Goal: Check status: Check status

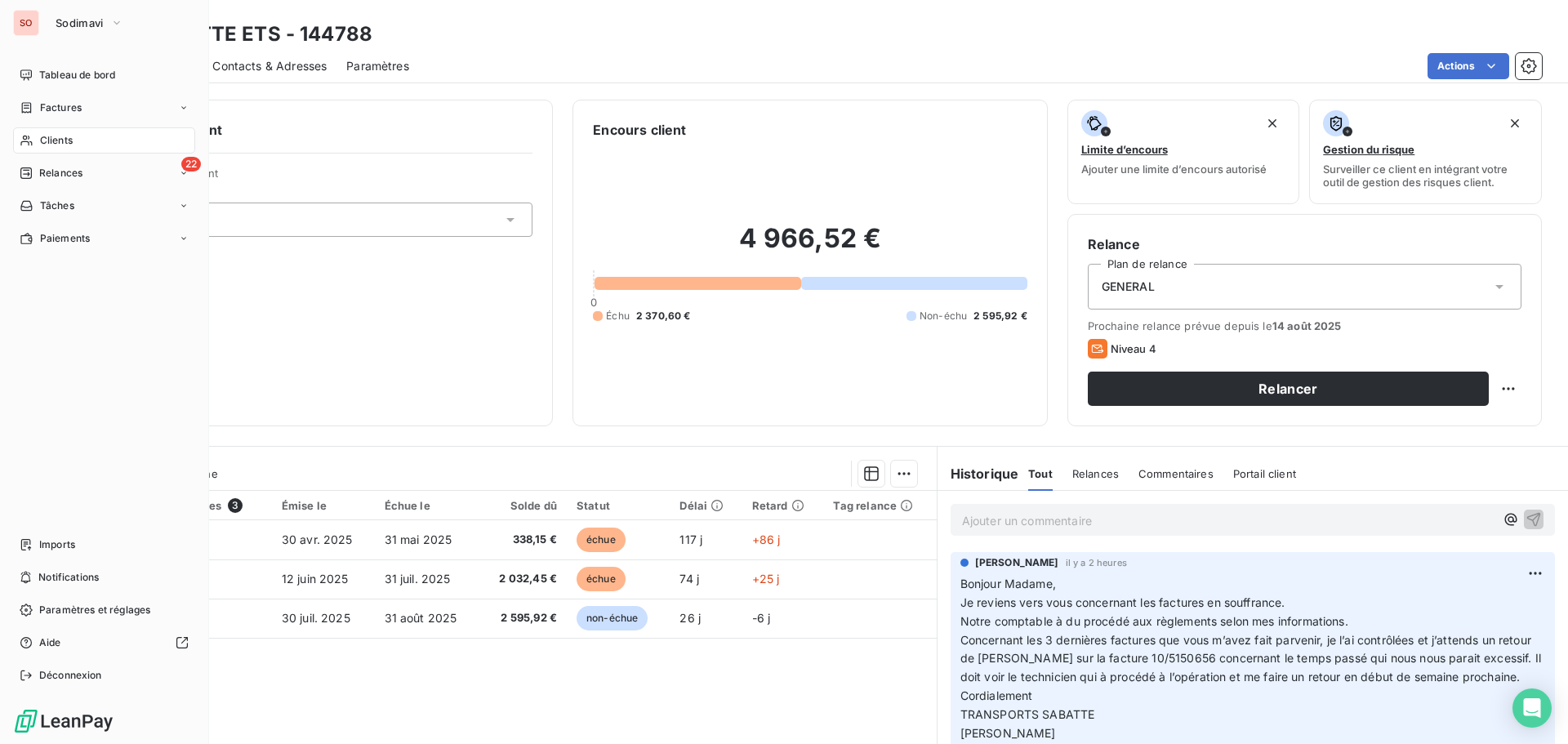
click at [54, 141] on span "Clients" at bounding box center [56, 140] width 33 height 15
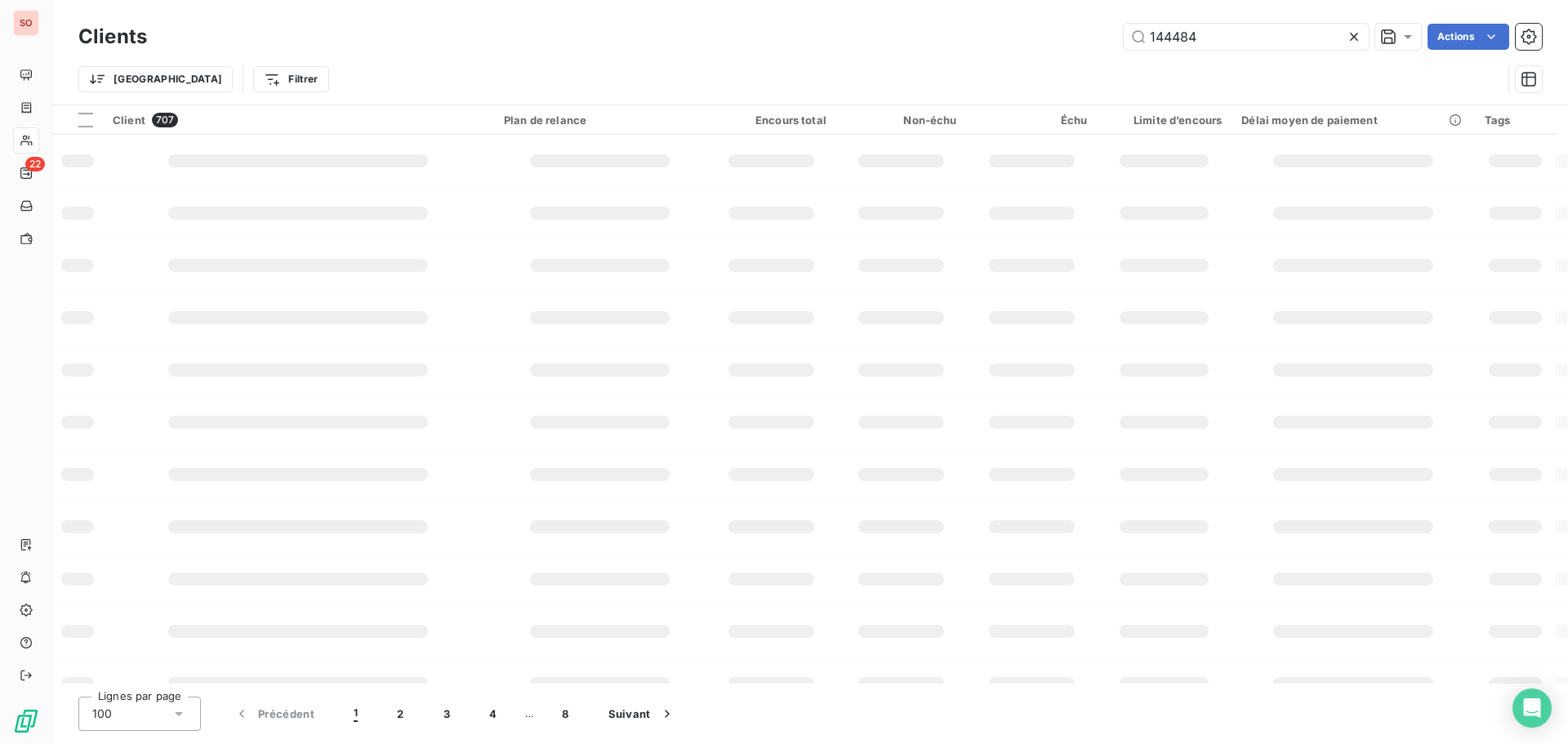
type input "144484"
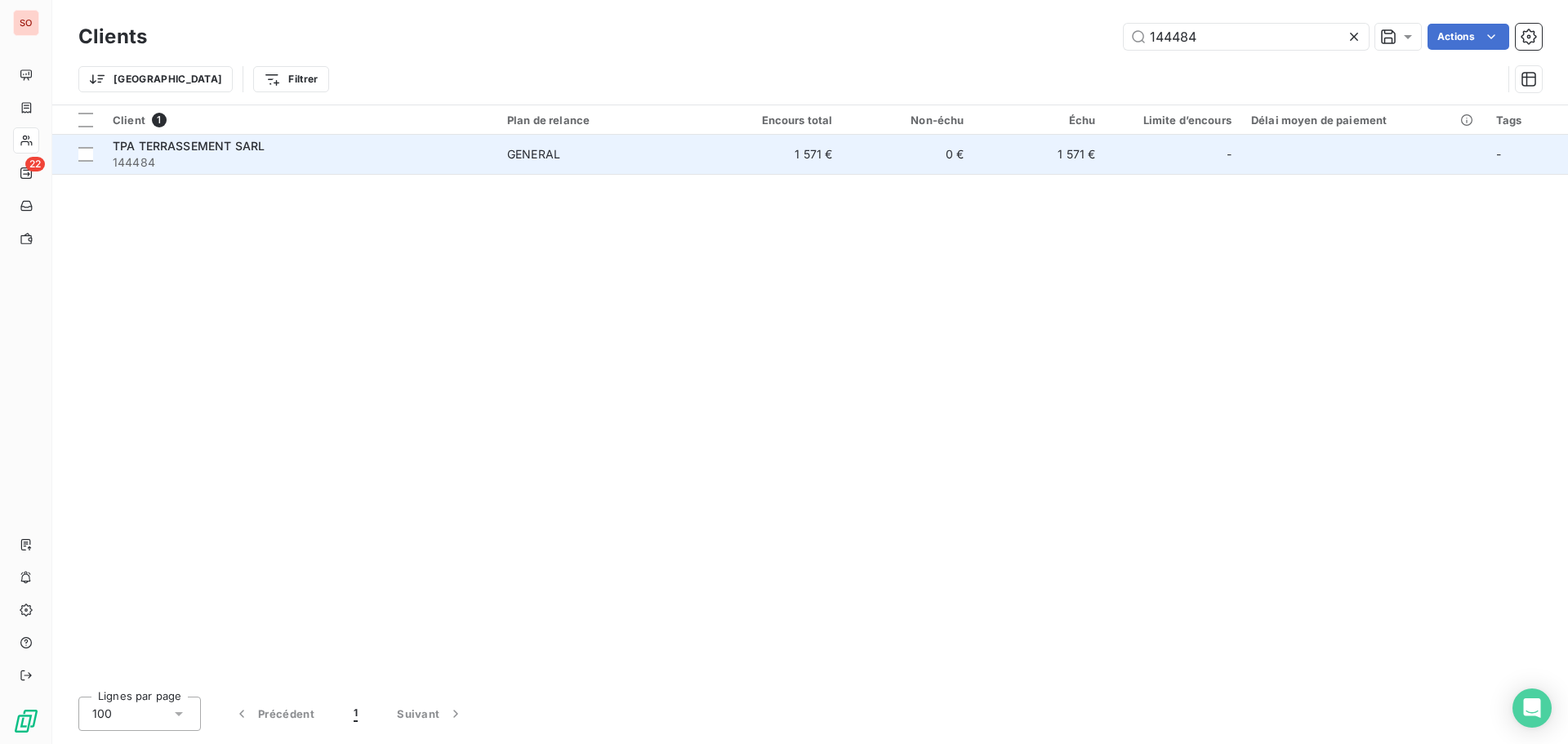
click at [193, 149] on span "TPA TERRASSEMENT SARL" at bounding box center [188, 146] width 152 height 14
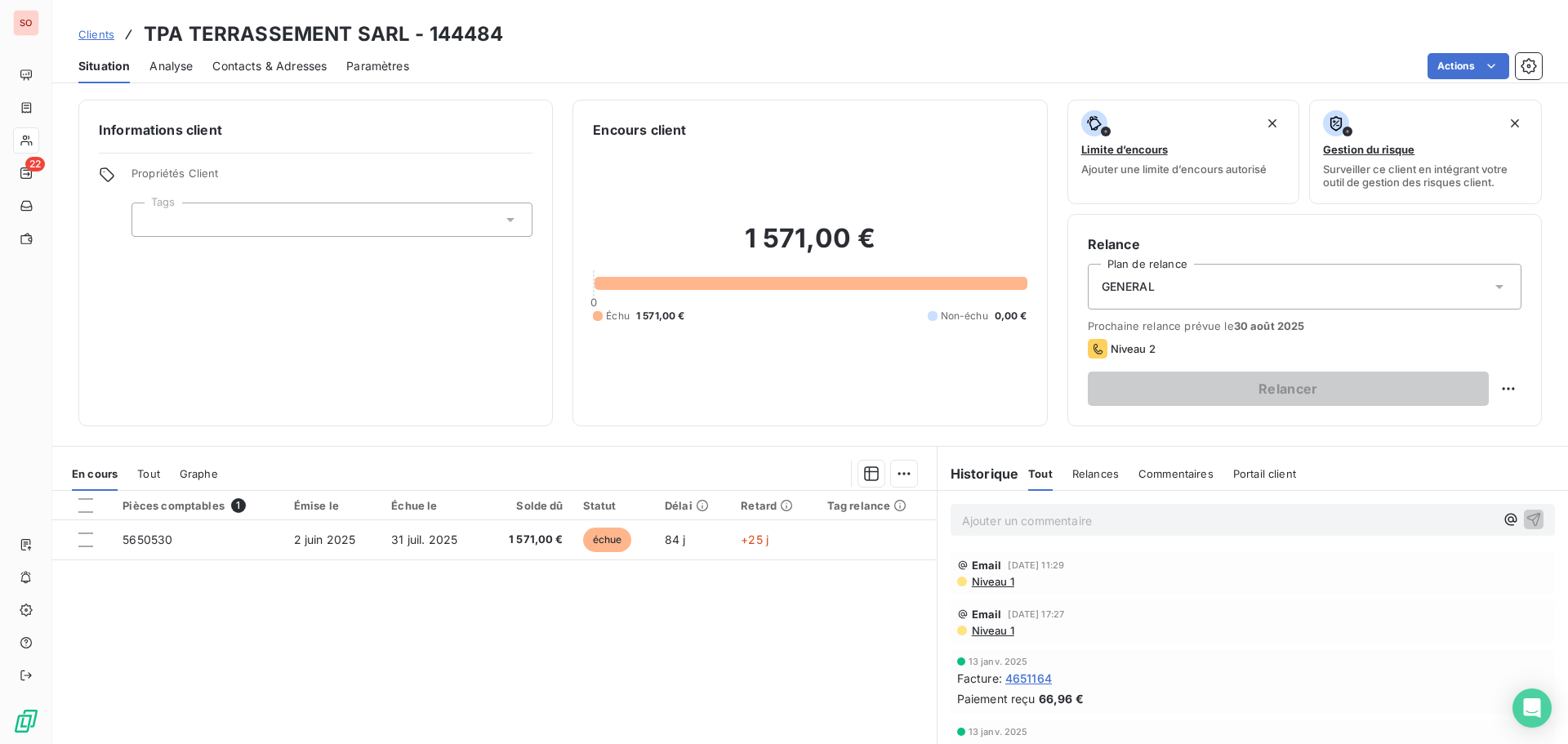
drag, startPoint x: 282, startPoint y: 71, endPoint x: 305, endPoint y: 74, distance: 23.2
click at [282, 71] on span "Contacts & Adresses" at bounding box center [270, 66] width 114 height 16
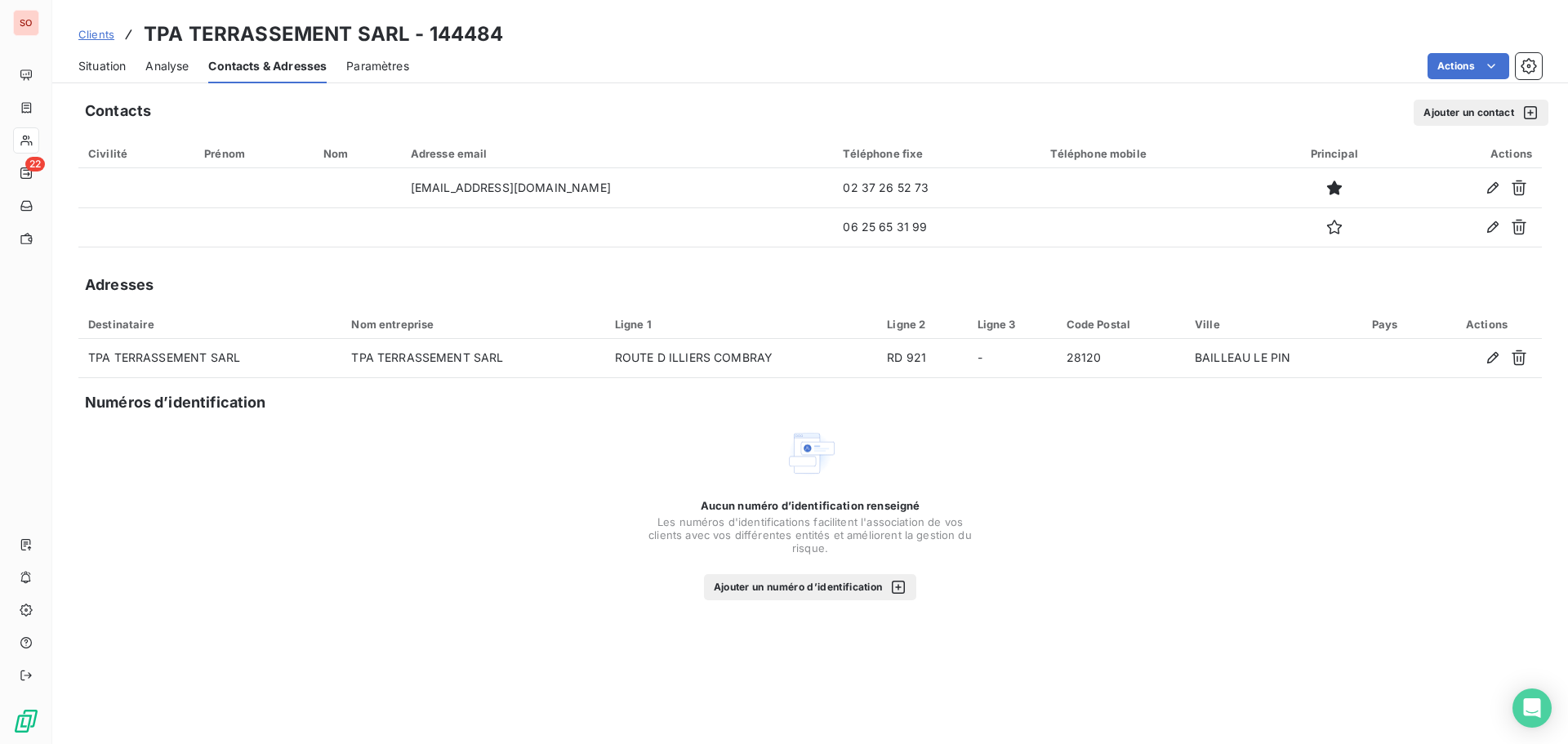
click at [101, 65] on span "Situation" at bounding box center [101, 66] width 48 height 16
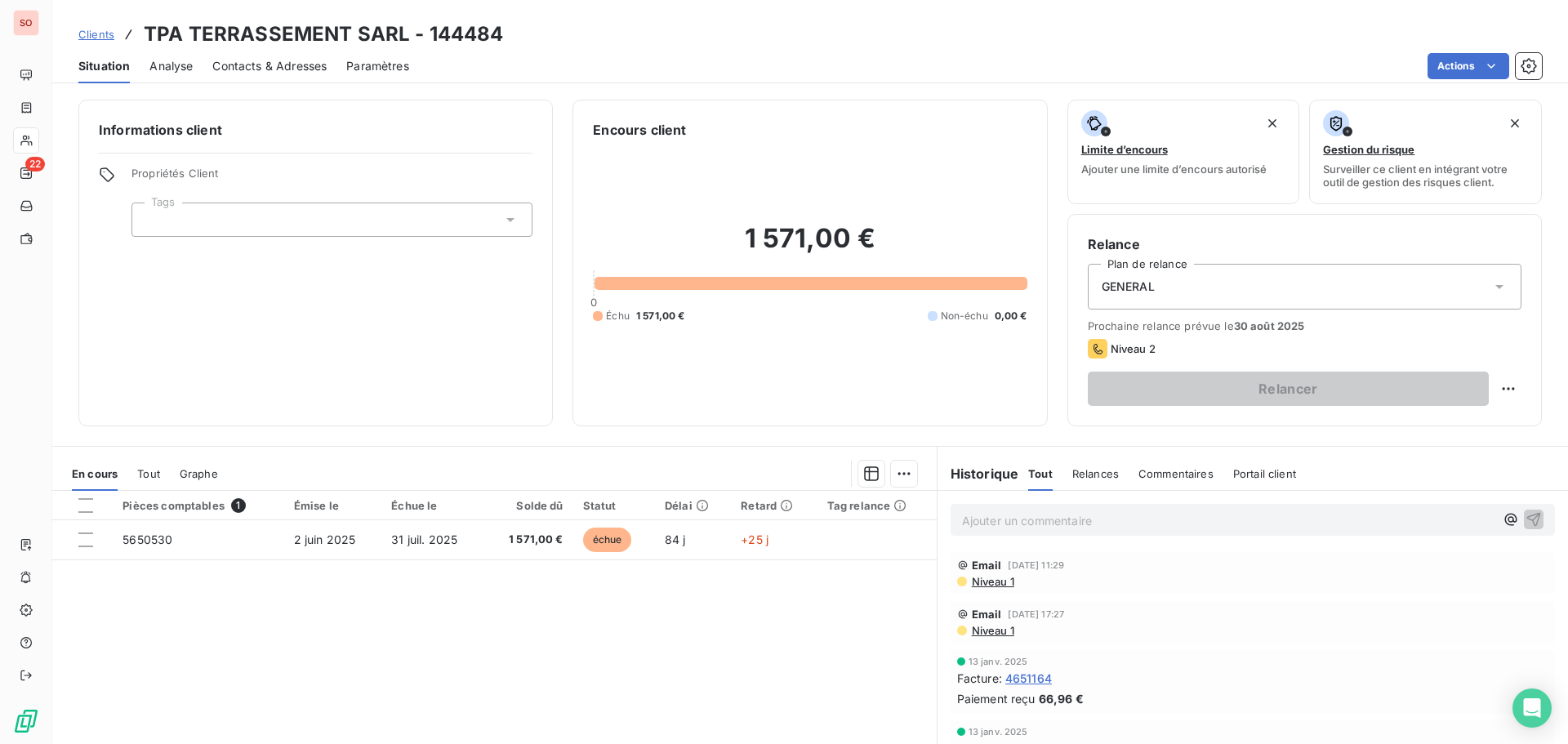
click at [314, 66] on span "Contacts & Adresses" at bounding box center [270, 66] width 114 height 16
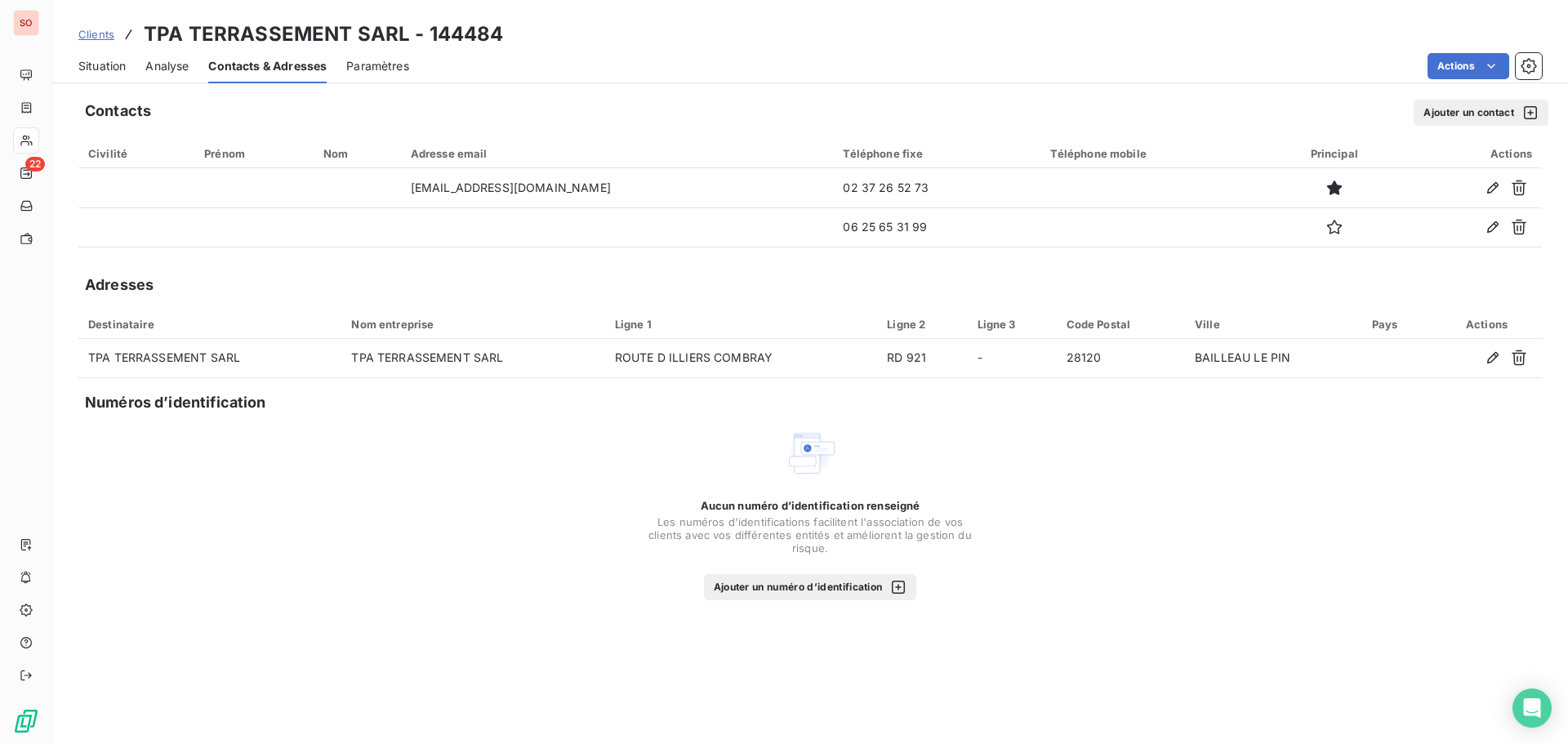
click at [100, 69] on span "Situation" at bounding box center [101, 66] width 48 height 16
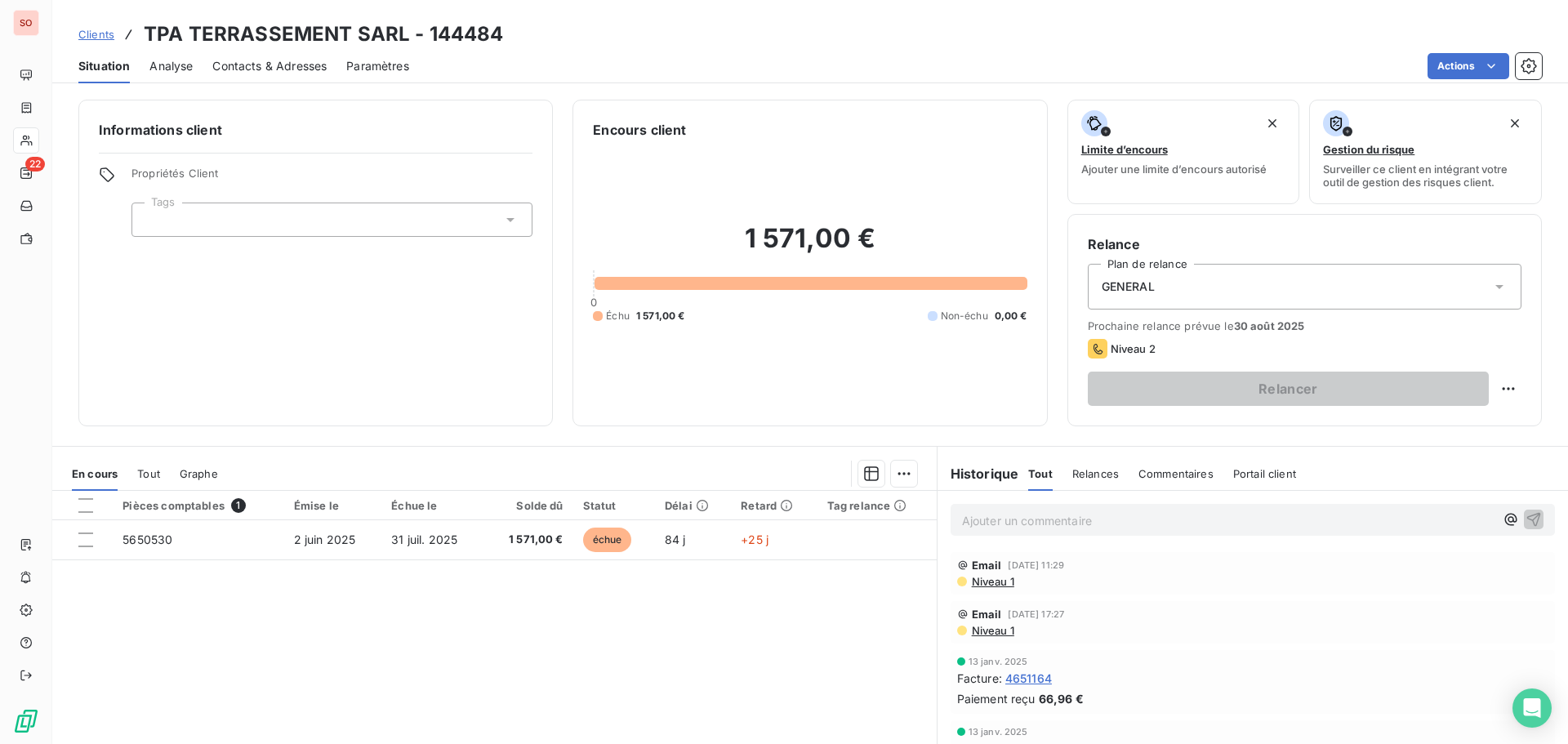
click at [1039, 527] on p "Ajouter un commentaire ﻿" at bounding box center [1228, 520] width 532 height 21
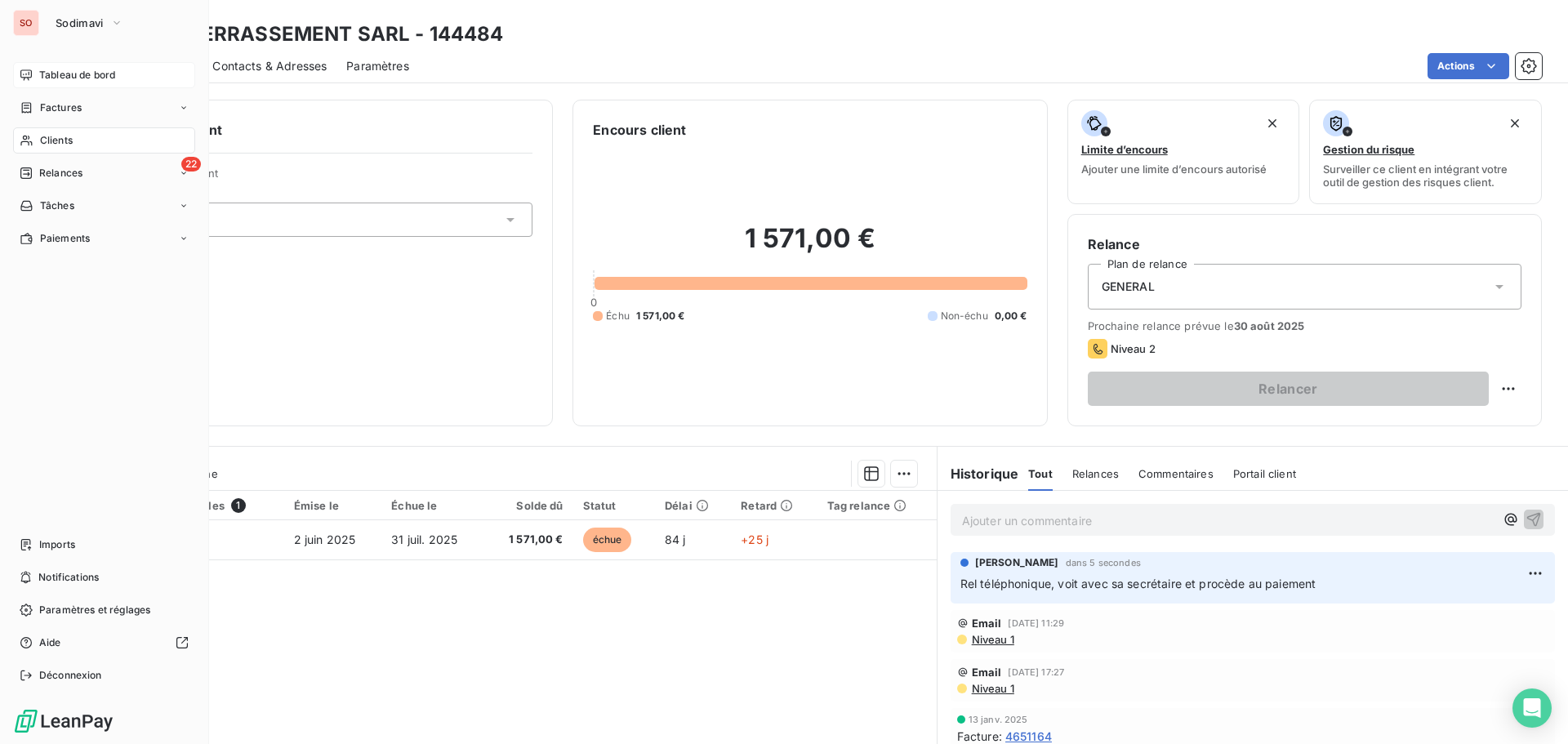
click at [56, 72] on span "Tableau de bord" at bounding box center [77, 75] width 76 height 15
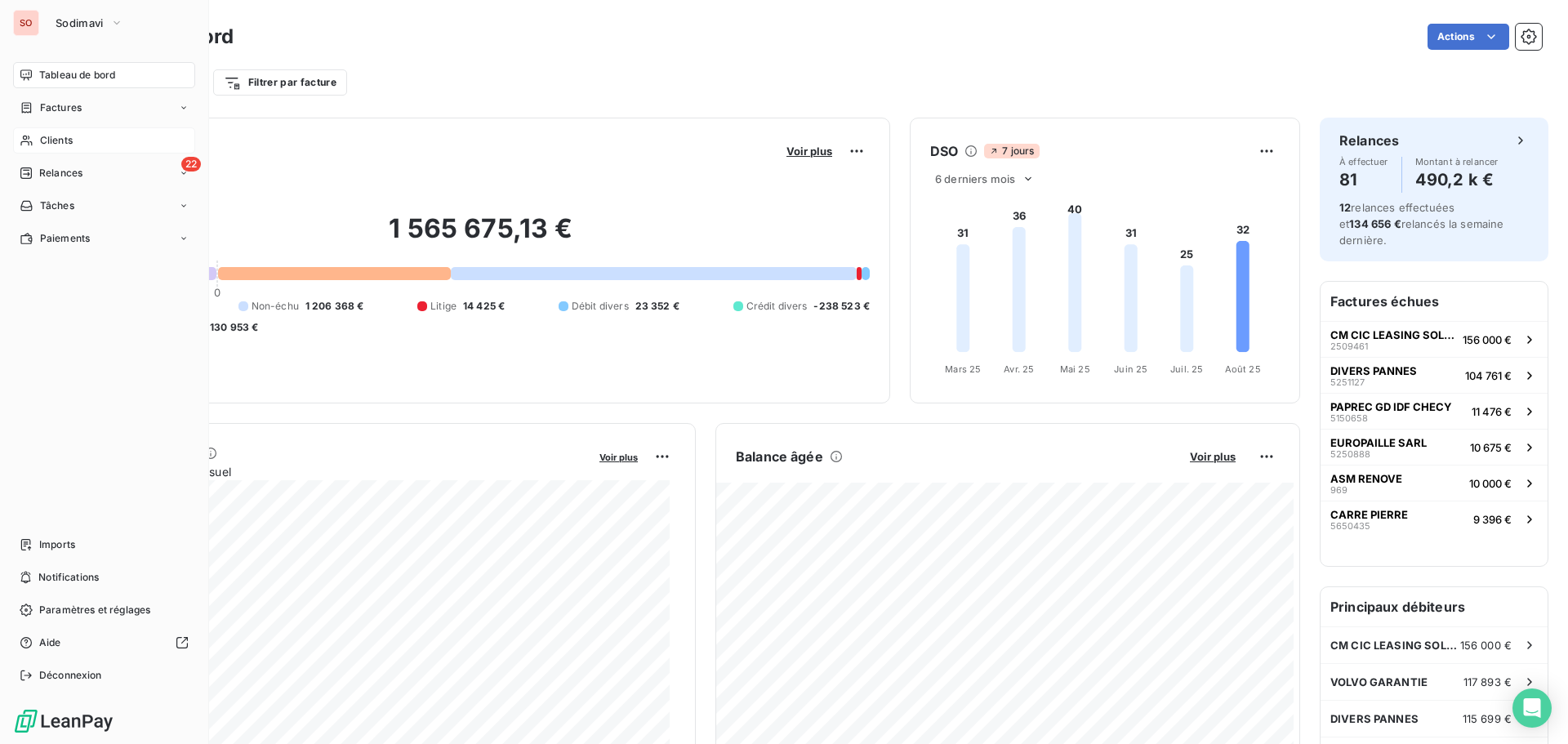
click at [56, 69] on span "Tableau de bord" at bounding box center [77, 75] width 76 height 15
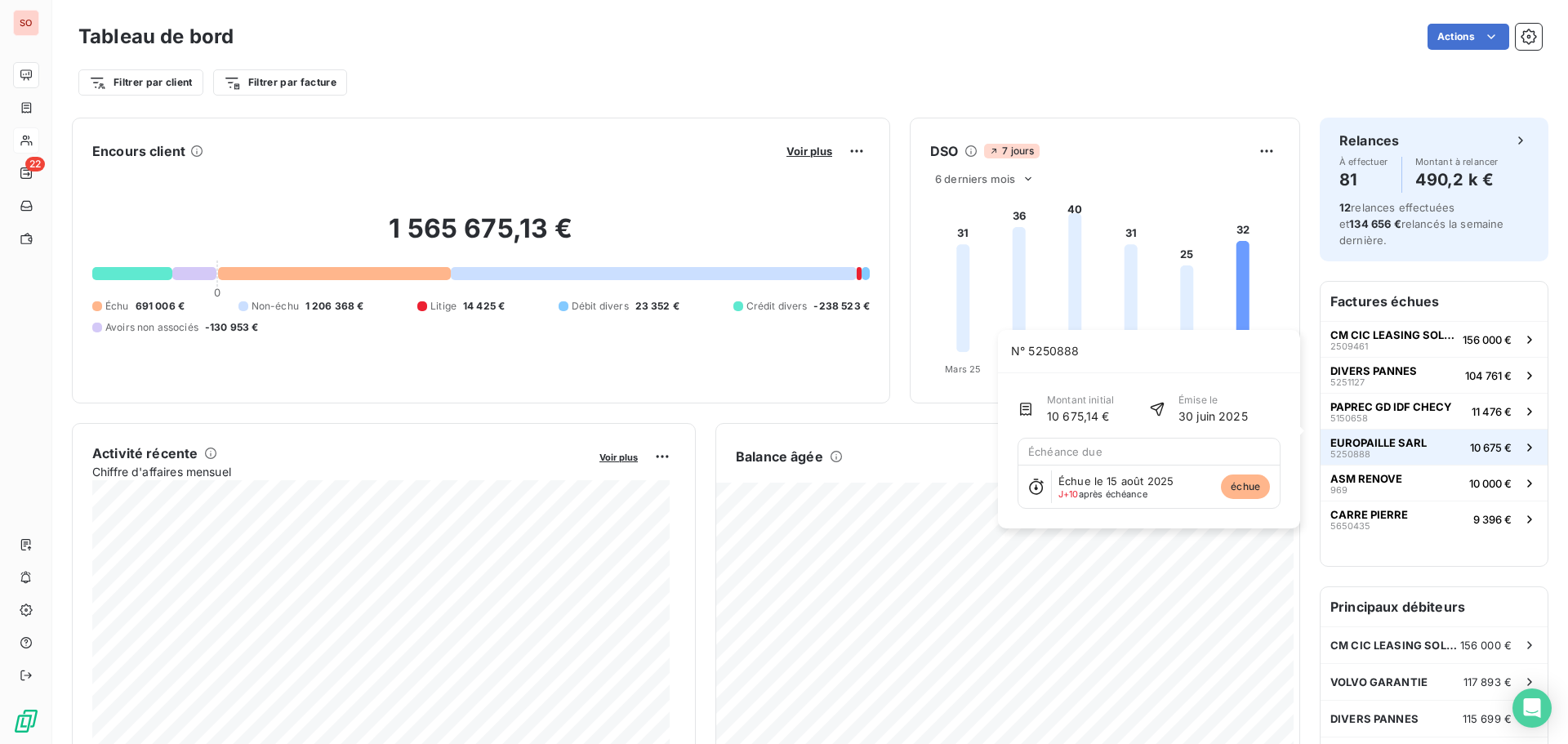
click at [1332, 436] on div "EUROPAILLE SARL 5250888" at bounding box center [1378, 447] width 96 height 23
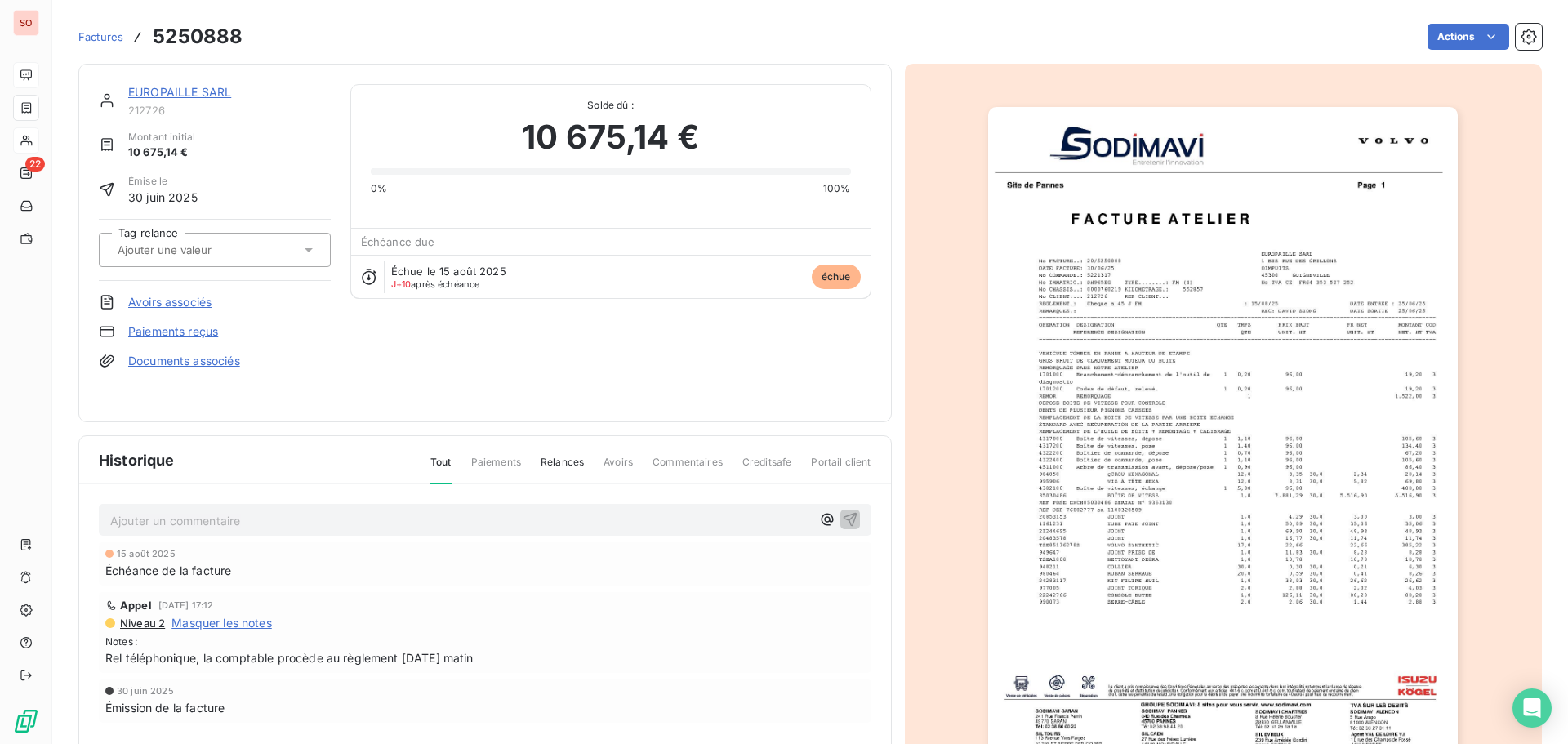
click at [176, 91] on link "EUROPAILLE SARL" at bounding box center [180, 92] width 103 height 14
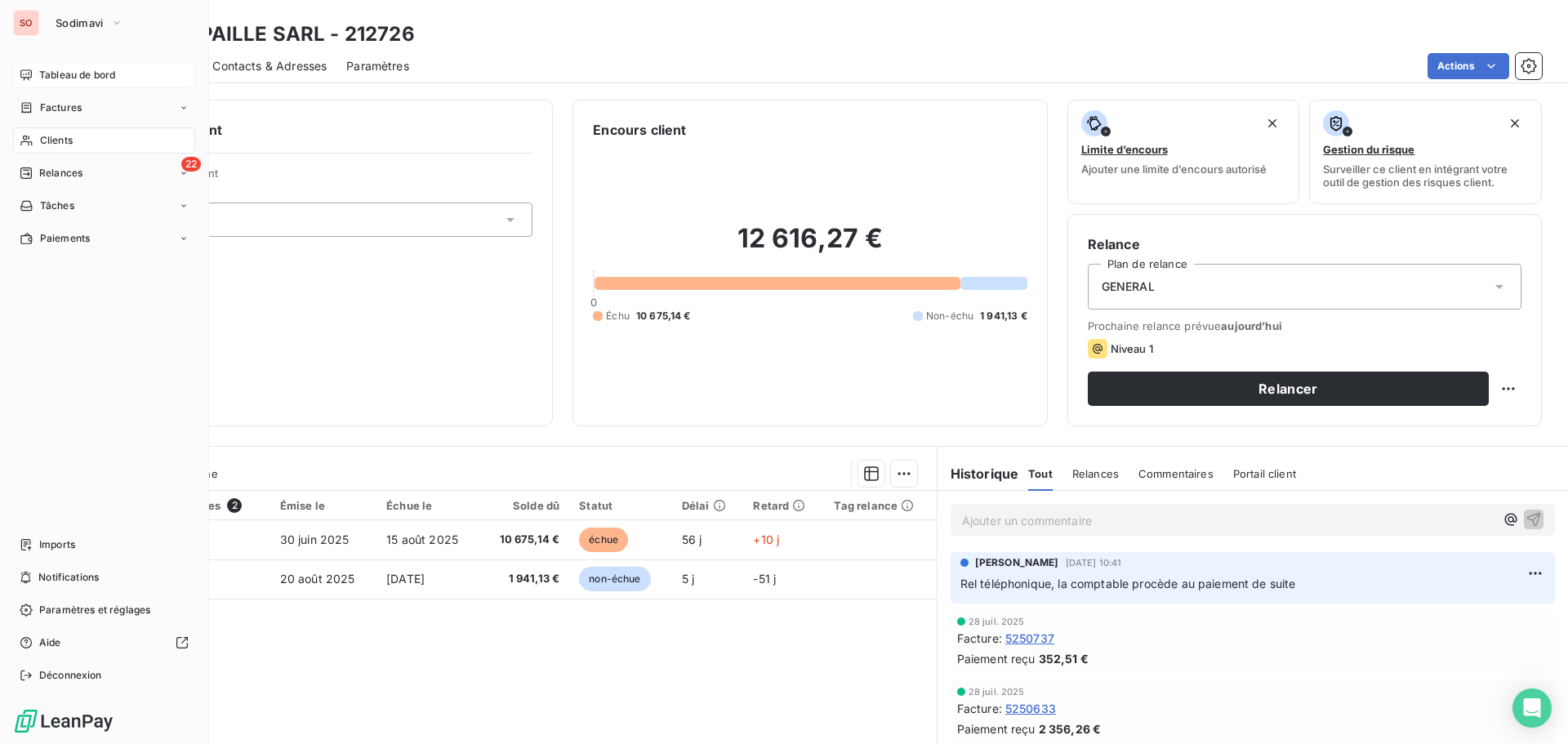
drag, startPoint x: 43, startPoint y: 140, endPoint x: 56, endPoint y: 134, distance: 14.3
click at [44, 140] on span "Clients" at bounding box center [56, 140] width 33 height 15
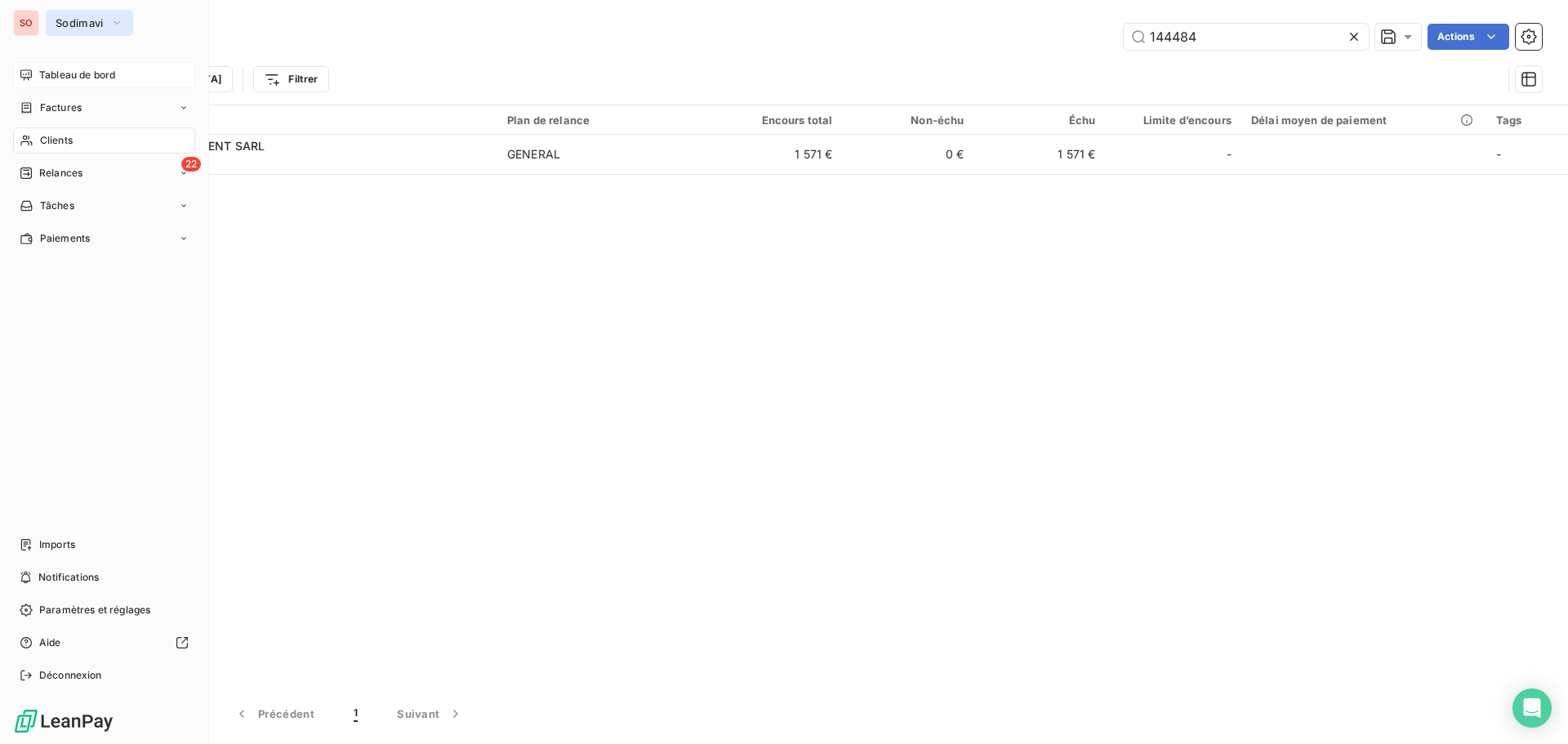
click at [72, 16] on span "Sodimavi" at bounding box center [80, 23] width 49 height 13
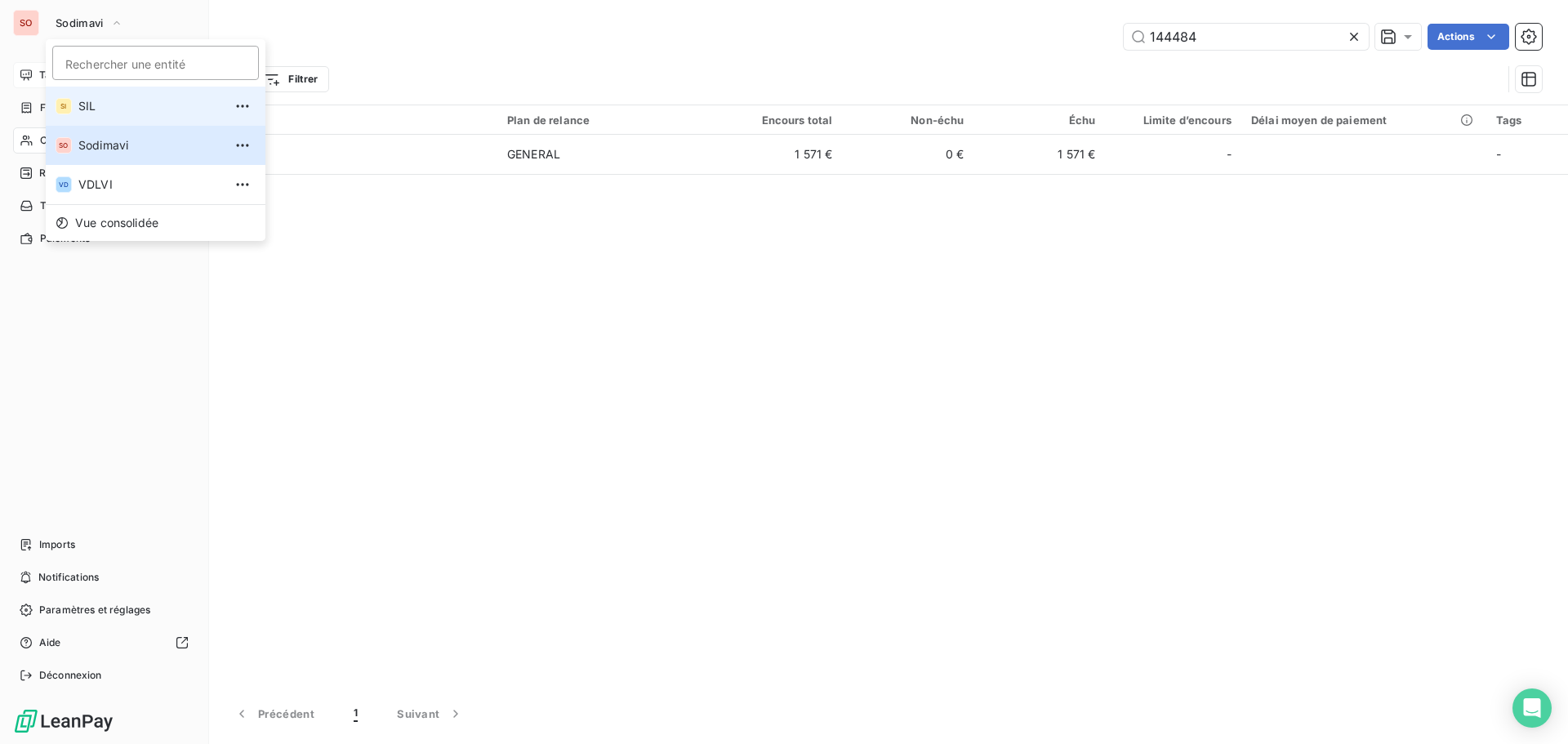
click at [84, 105] on span "SIL" at bounding box center [150, 106] width 145 height 16
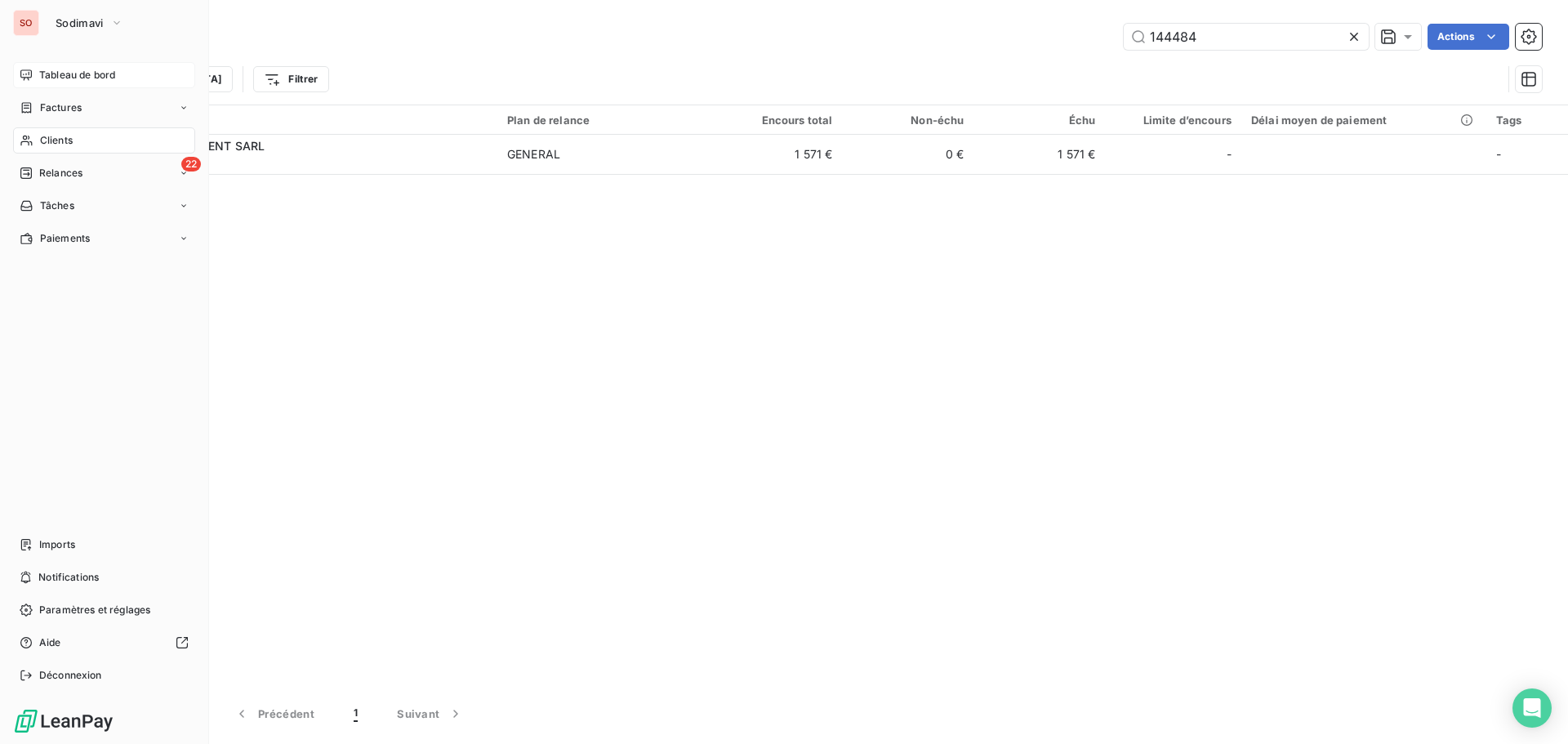
type input "CEA"
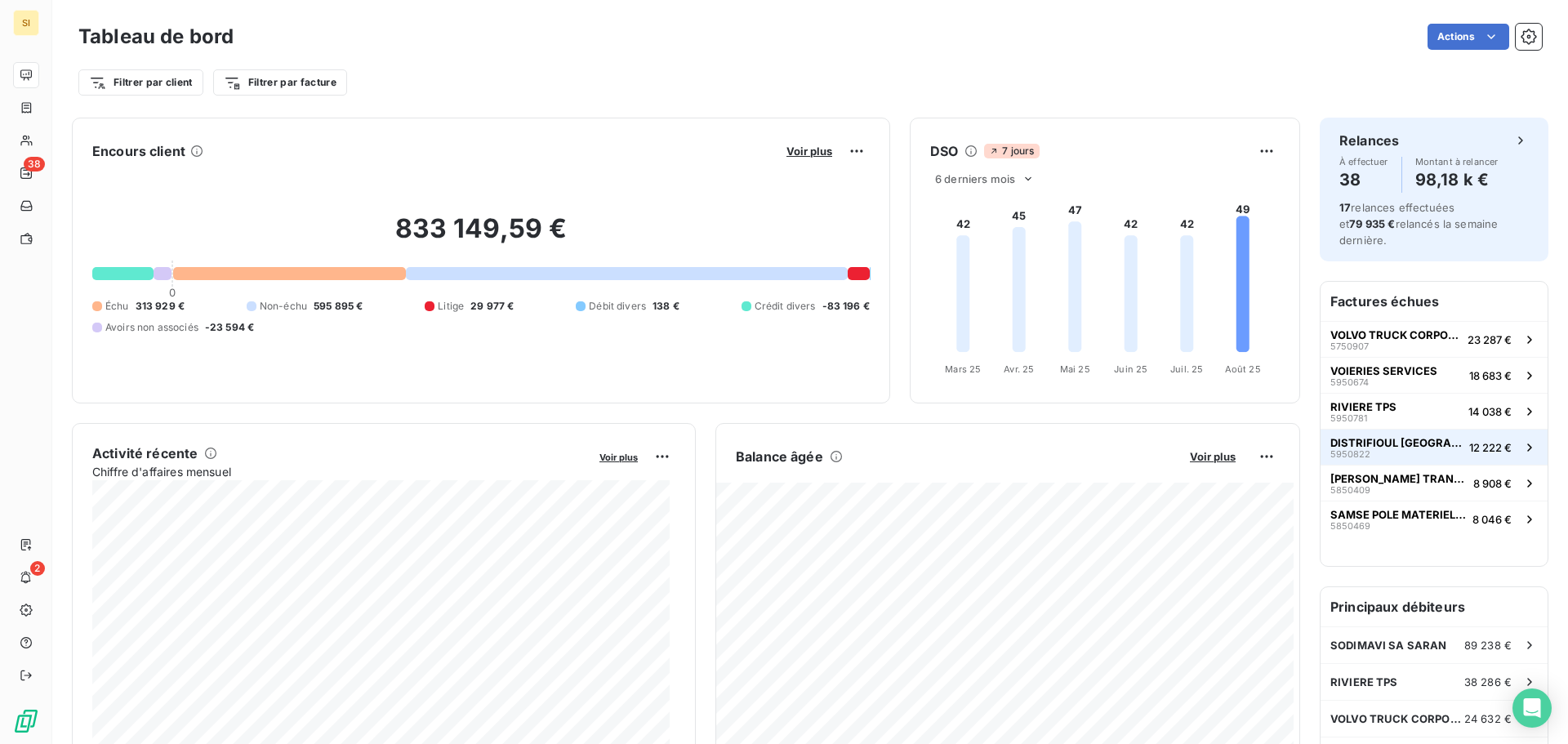
click at [1371, 436] on span "DISTRIFIOUL NORMANDIE" at bounding box center [1396, 442] width 133 height 13
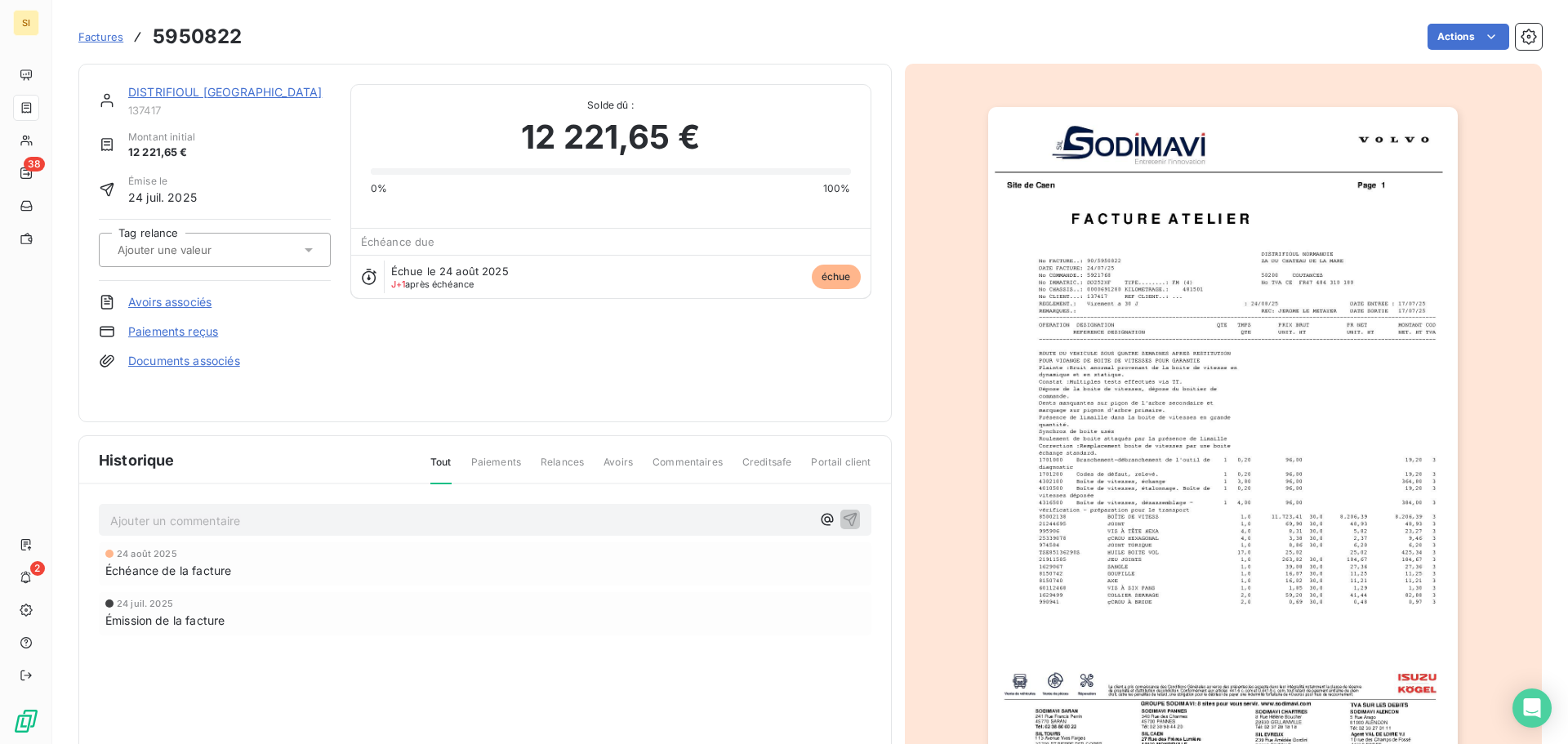
click at [188, 86] on link "DISTRIFIOUL NORMANDIE" at bounding box center [225, 92] width 193 height 14
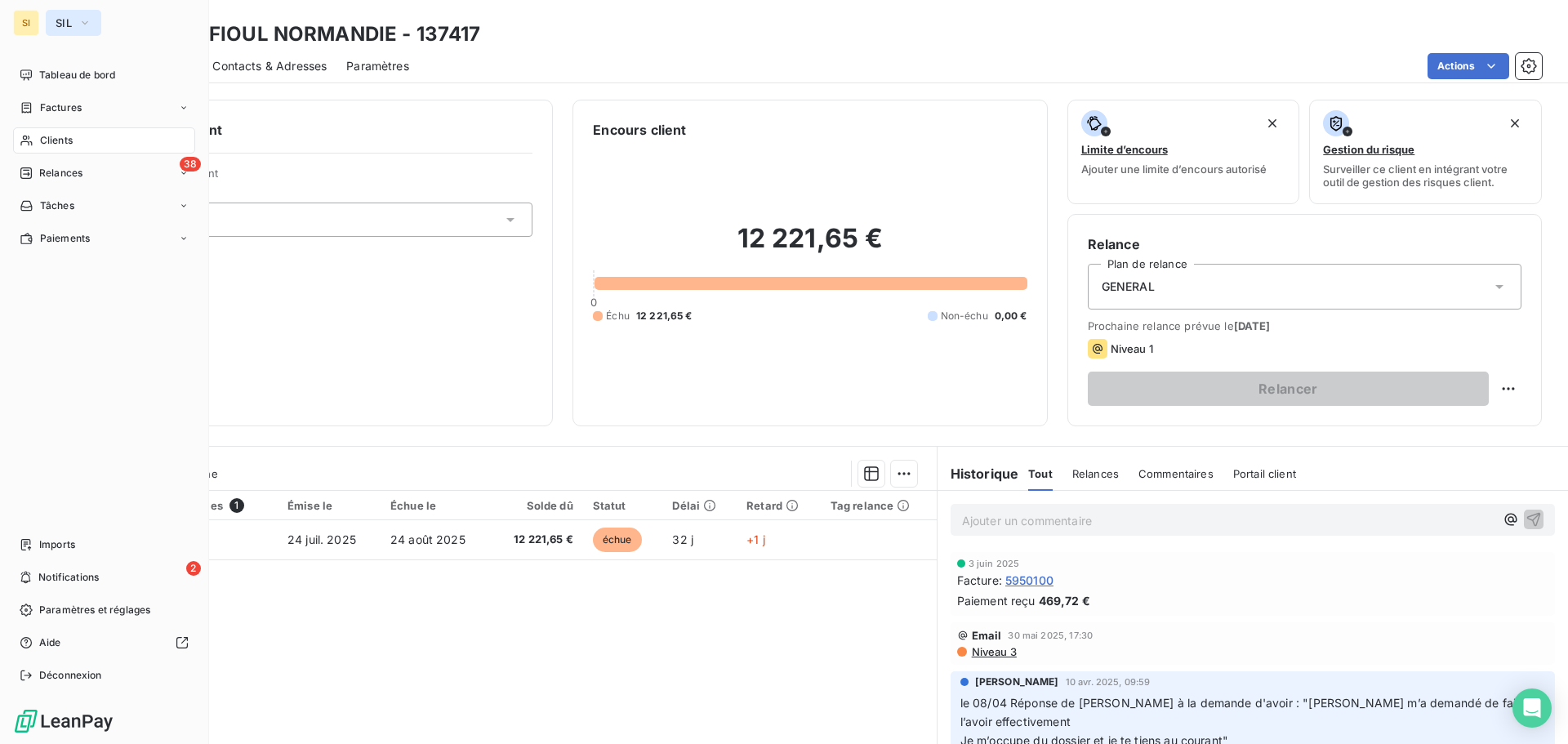
click at [62, 14] on button "SIL" at bounding box center [74, 23] width 56 height 26
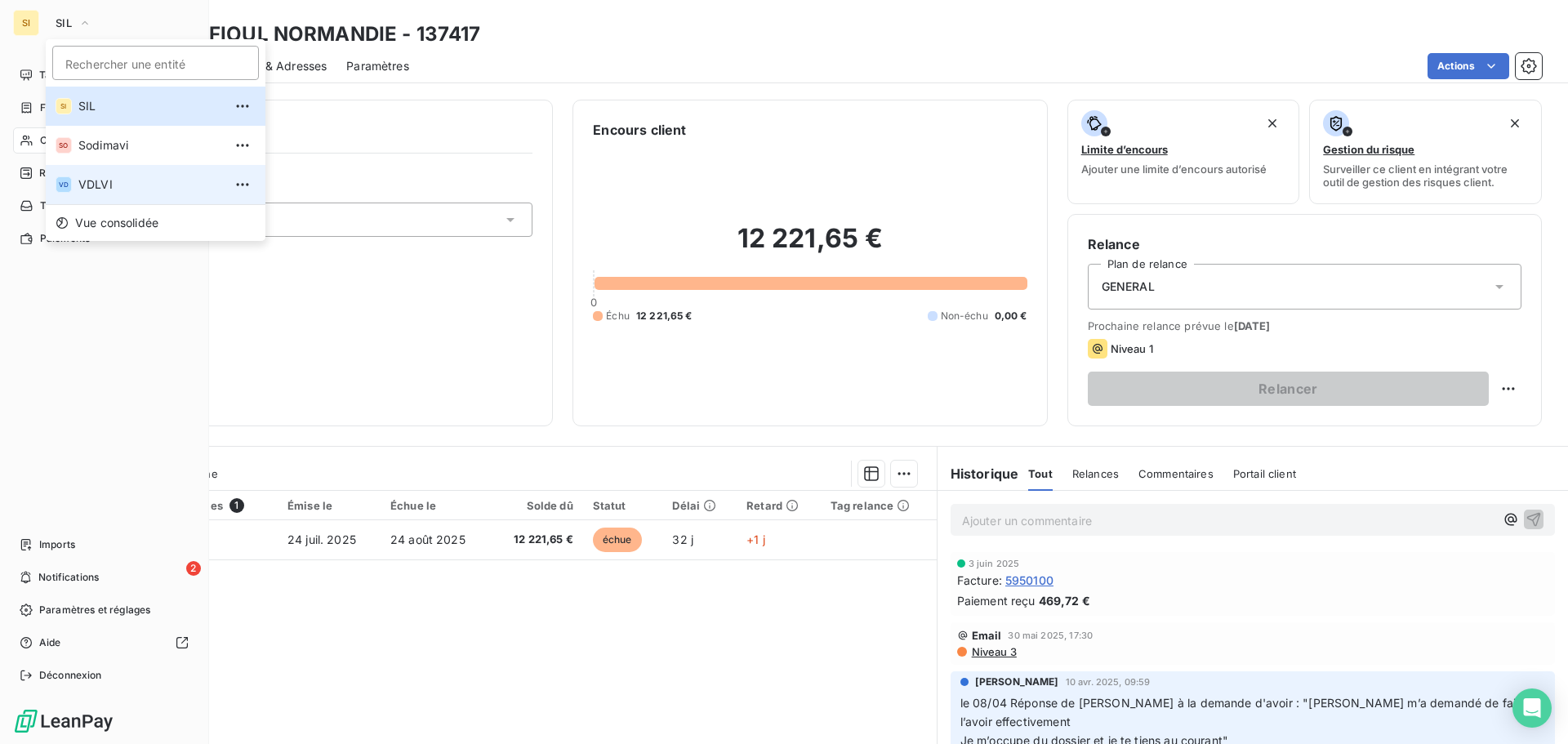
click at [100, 188] on span "VDLVI" at bounding box center [150, 184] width 145 height 16
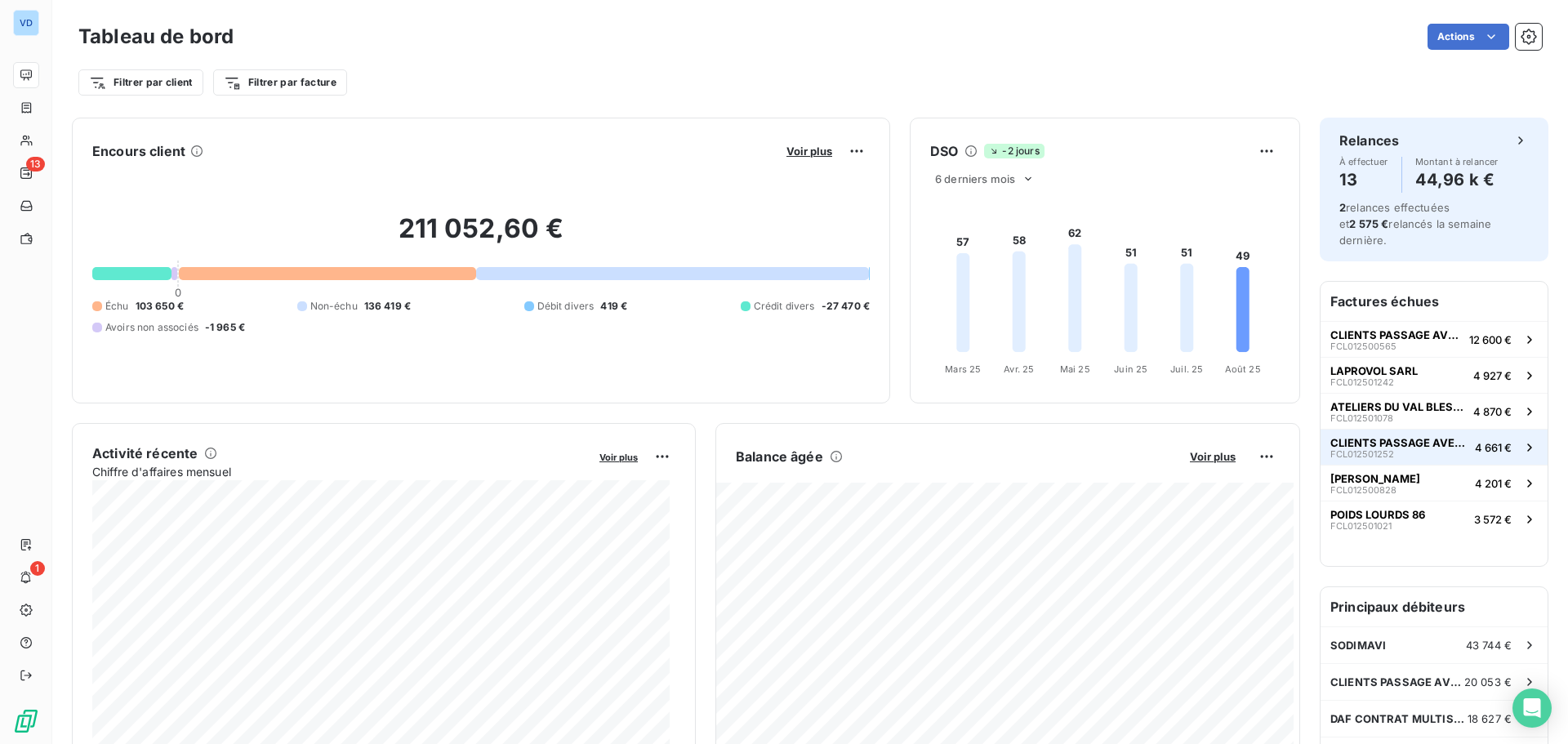
click at [1395, 436] on span "CLIENTS PASSAGE AVEC TVA" at bounding box center [1399, 442] width 138 height 13
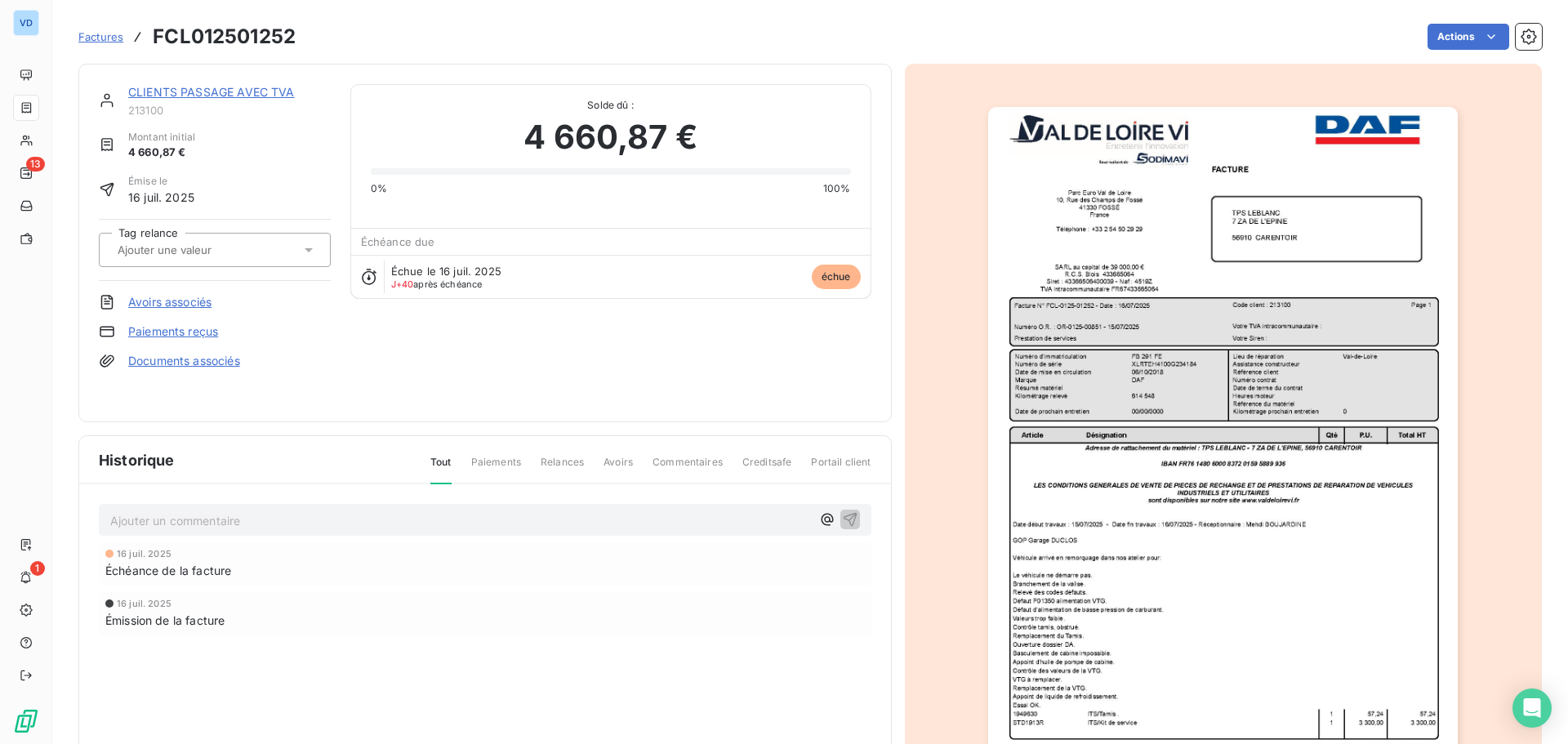
click at [192, 95] on link "CLIENTS PASSAGE AVEC TVA" at bounding box center [212, 92] width 167 height 14
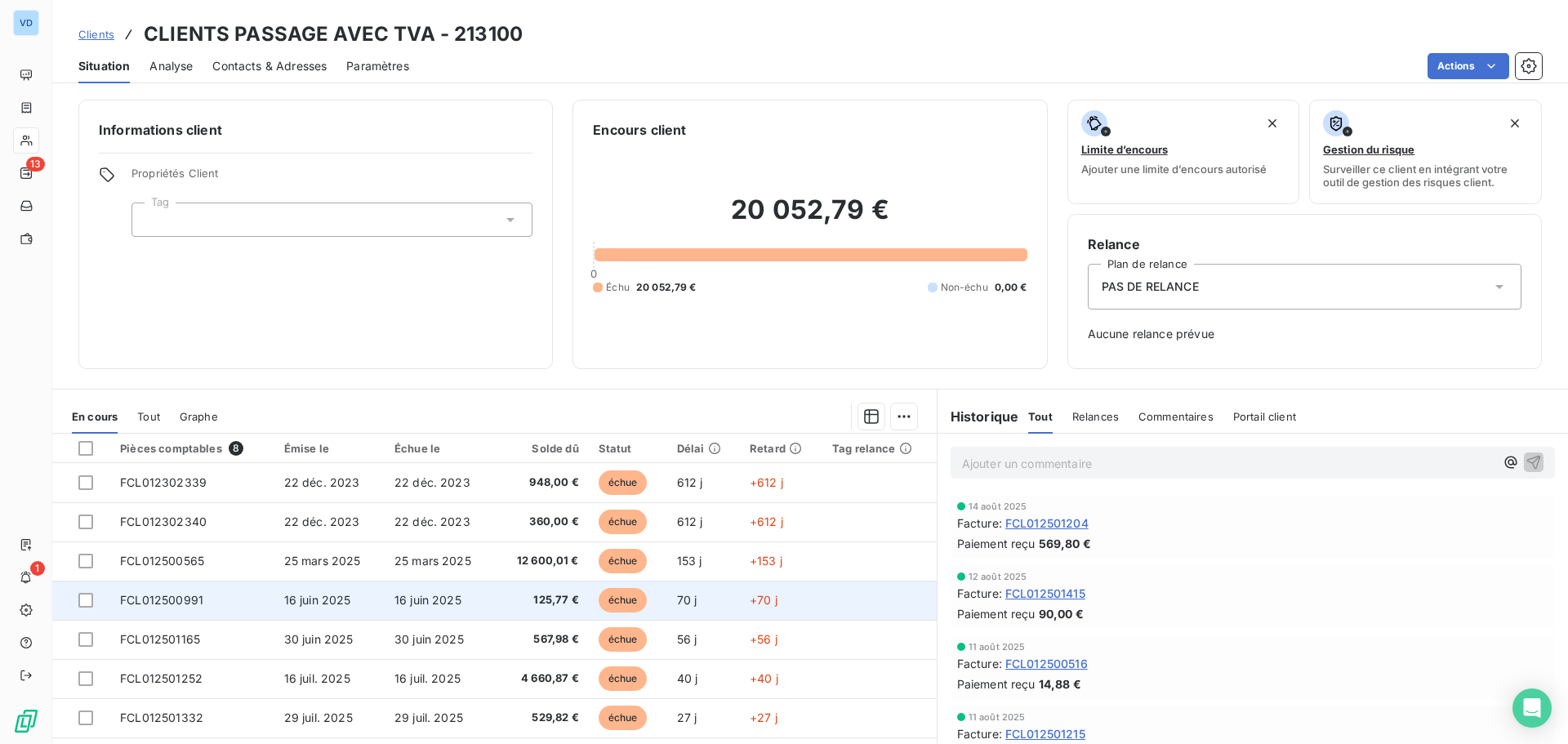
click at [446, 600] on span "16 juin 2025" at bounding box center [428, 600] width 67 height 14
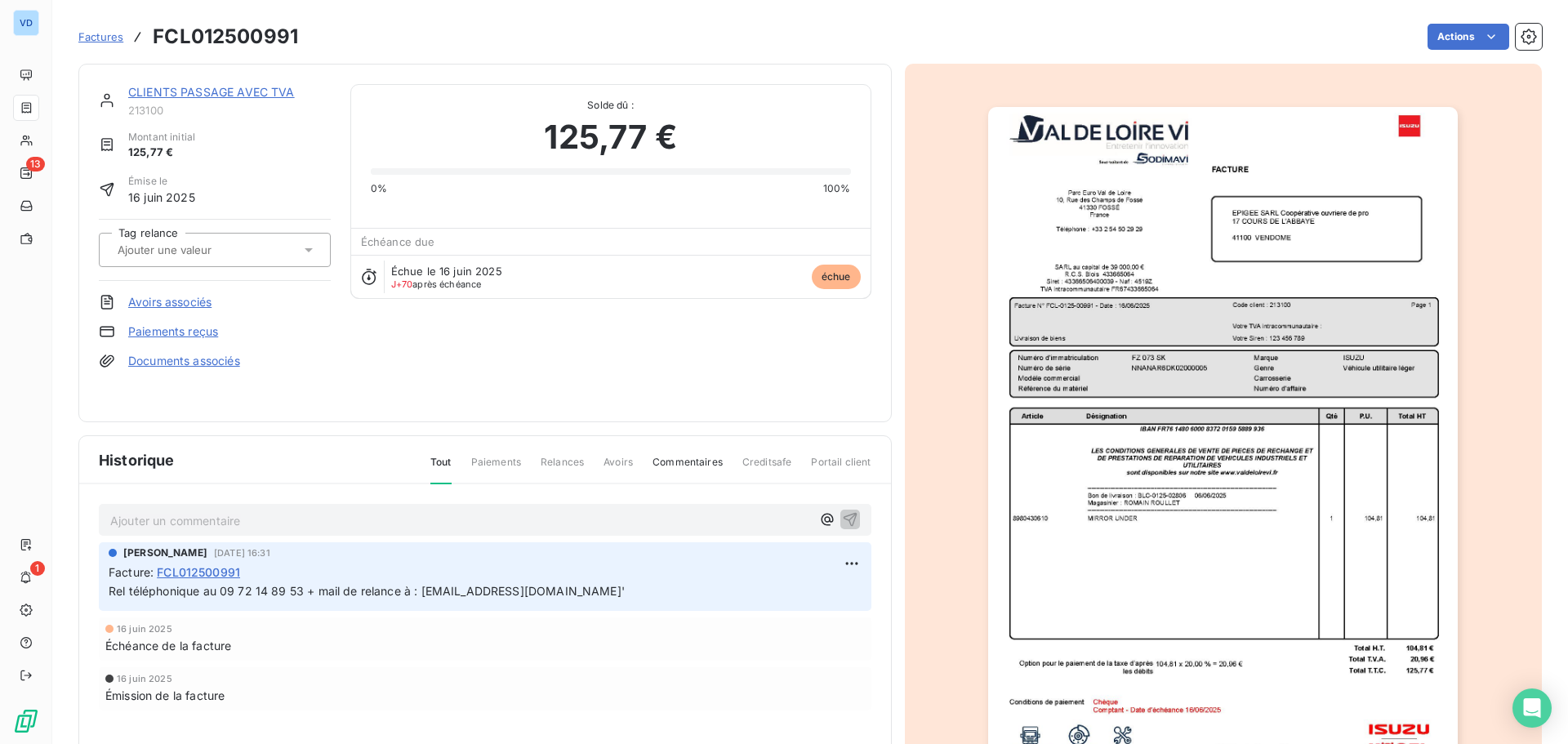
click at [286, 522] on p "Ajouter un commentaire ﻿" at bounding box center [461, 520] width 701 height 21
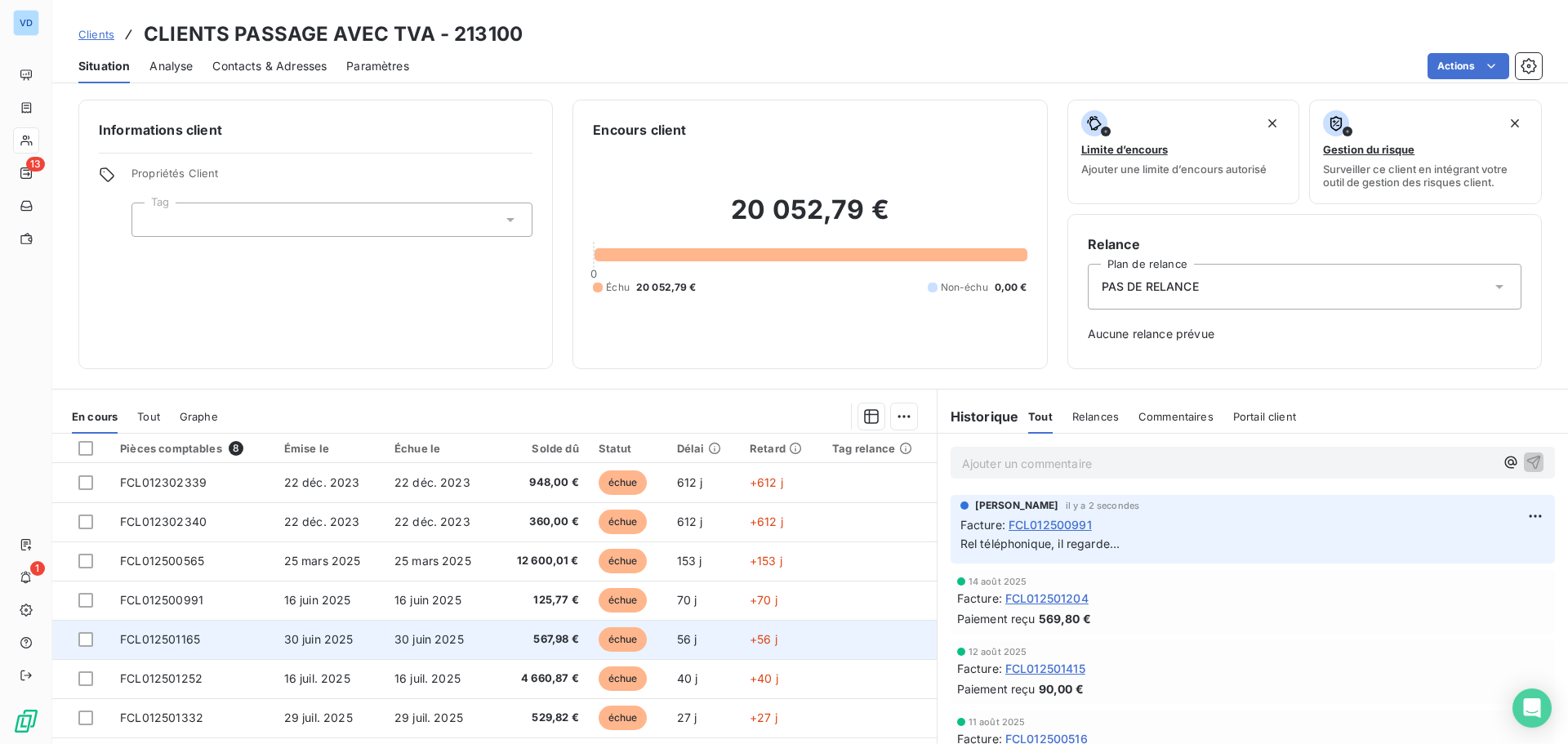
click at [534, 641] on span "567,98 €" at bounding box center [541, 639] width 74 height 16
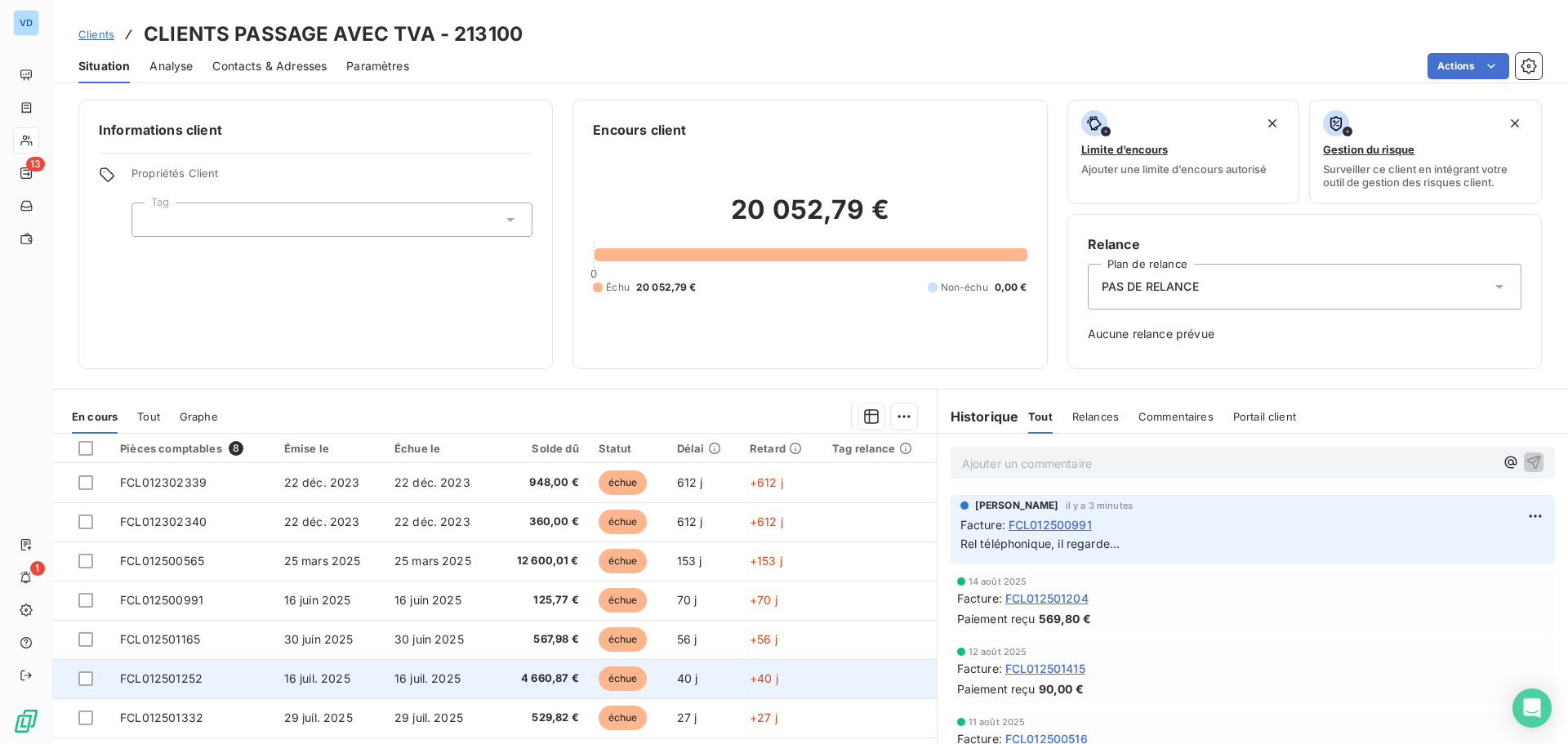
click at [414, 684] on span "16 juil. 2025" at bounding box center [428, 678] width 66 height 14
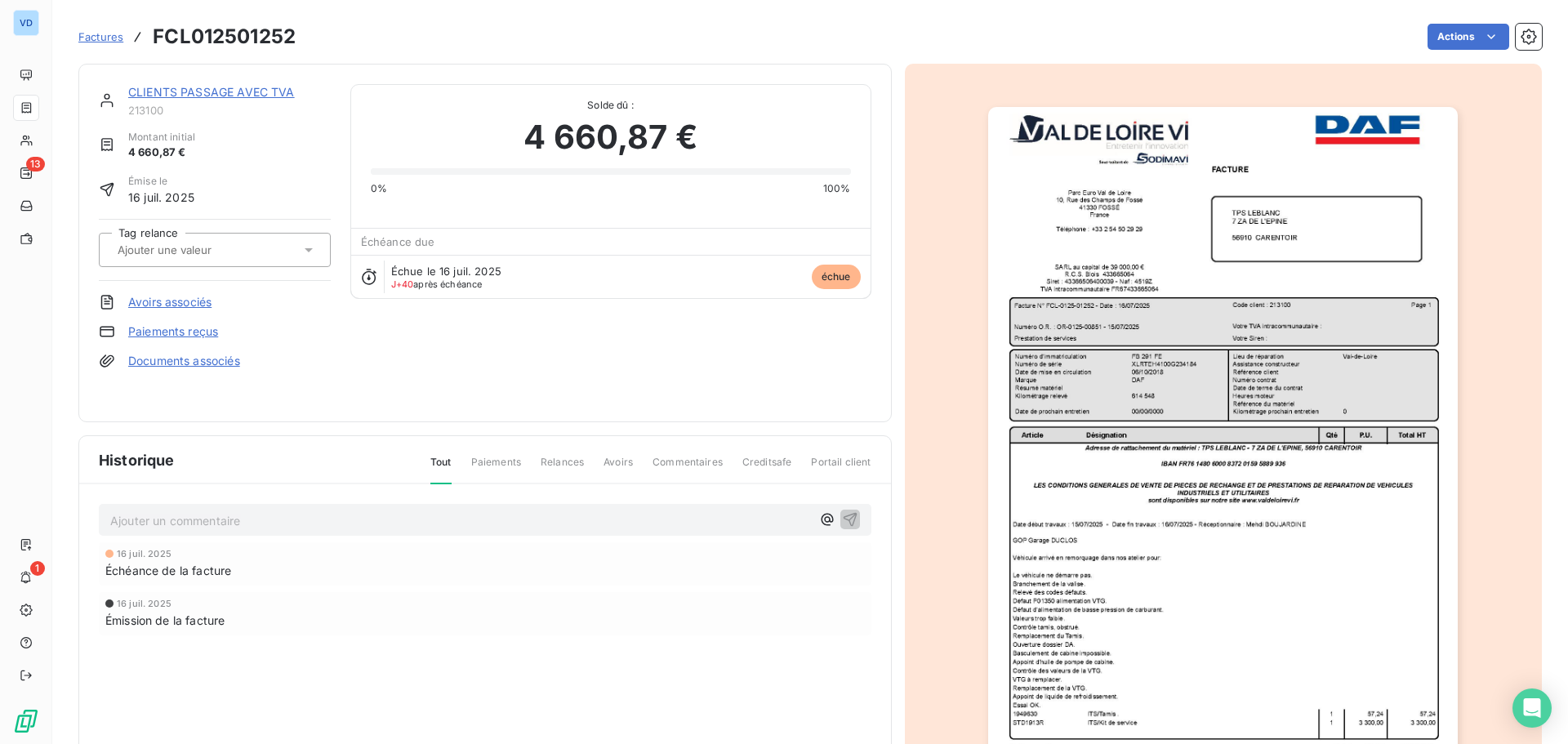
click at [1003, 495] on img "button" at bounding box center [1222, 439] width 469 height 664
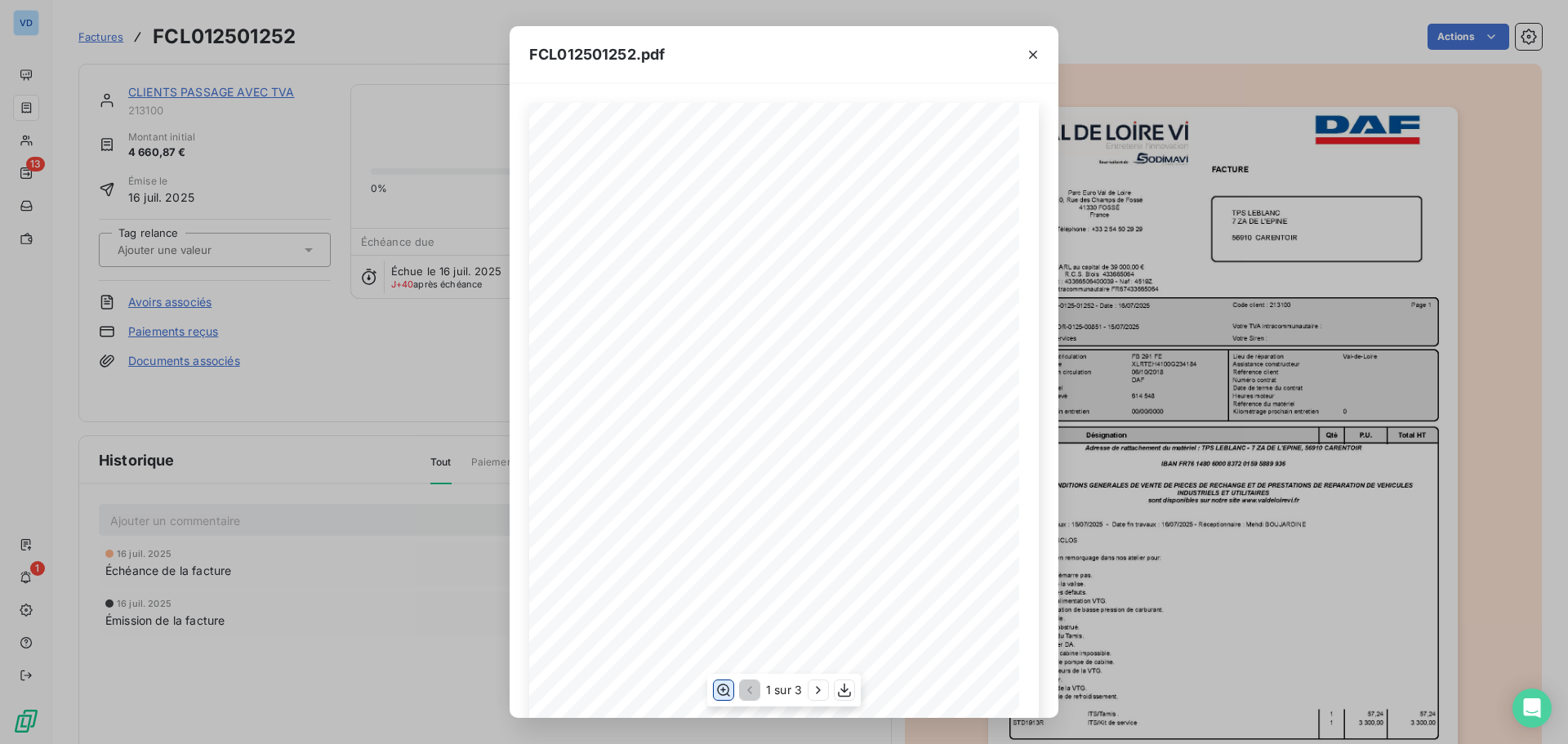
click at [726, 691] on icon "button" at bounding box center [723, 689] width 16 height 16
click at [1039, 52] on icon "button" at bounding box center [1033, 55] width 16 height 16
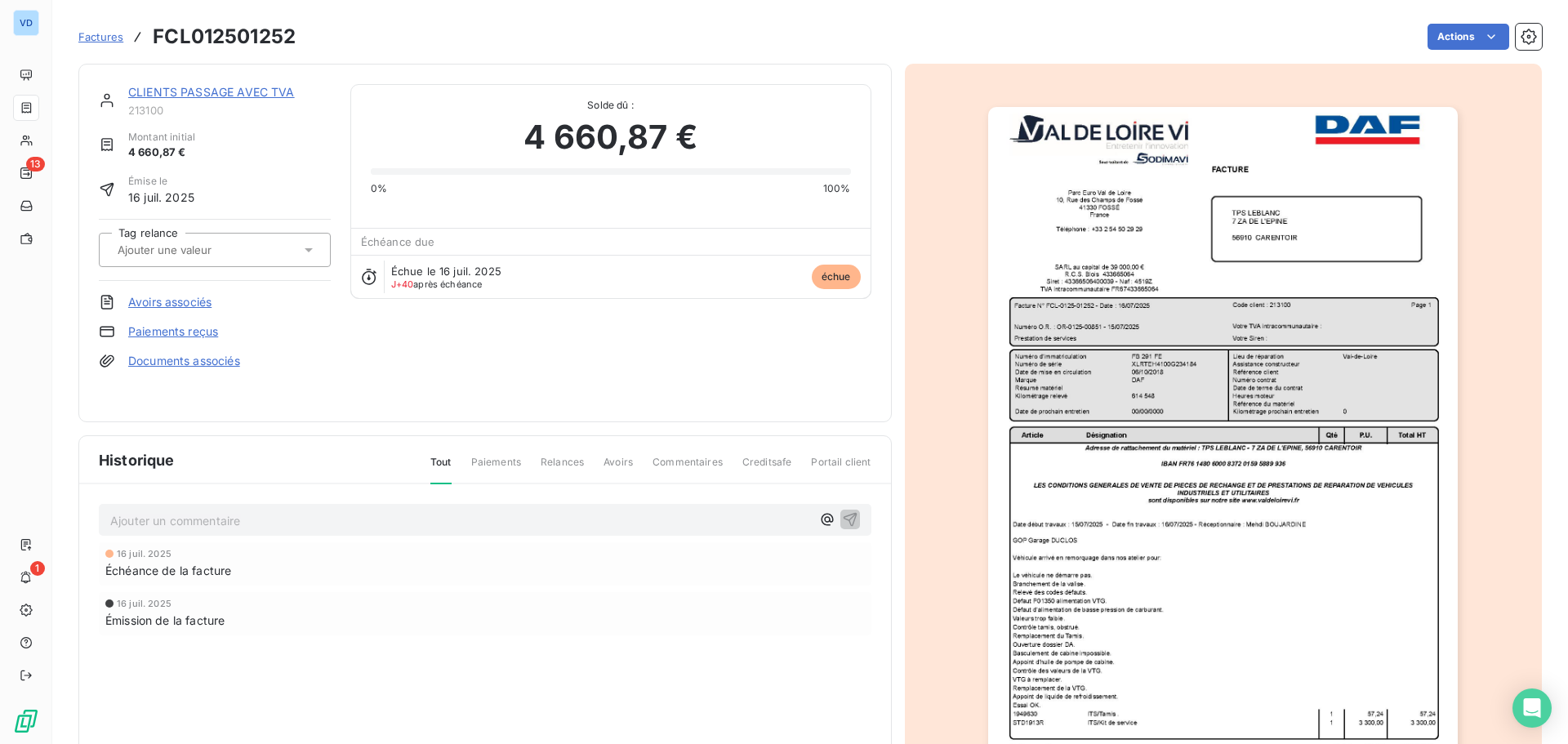
click at [206, 517] on p "Ajouter un commentaire ﻿" at bounding box center [461, 520] width 701 height 21
click at [110, 519] on span "[PERSON_NAME][EMAIL_ADDRESS][DOMAIN_NAME]" at bounding box center [258, 519] width 296 height 14
click at [108, 516] on div "facture + RIB envoyés par mail à [PERSON_NAME][EMAIL_ADDRESS][DOMAIN_NAME]" at bounding box center [485, 519] width 773 height 30
click at [111, 519] on span "facture + RIB envoyés par mail à [PERSON_NAME][EMAIL_ADDRESS][DOMAIN_NAME]" at bounding box center [349, 519] width 477 height 14
click at [654, 513] on p "Rel téléphonique, facture + RIB envoyés par mail à [PERSON_NAME][EMAIL_ADDRESS]…" at bounding box center [461, 519] width 701 height 19
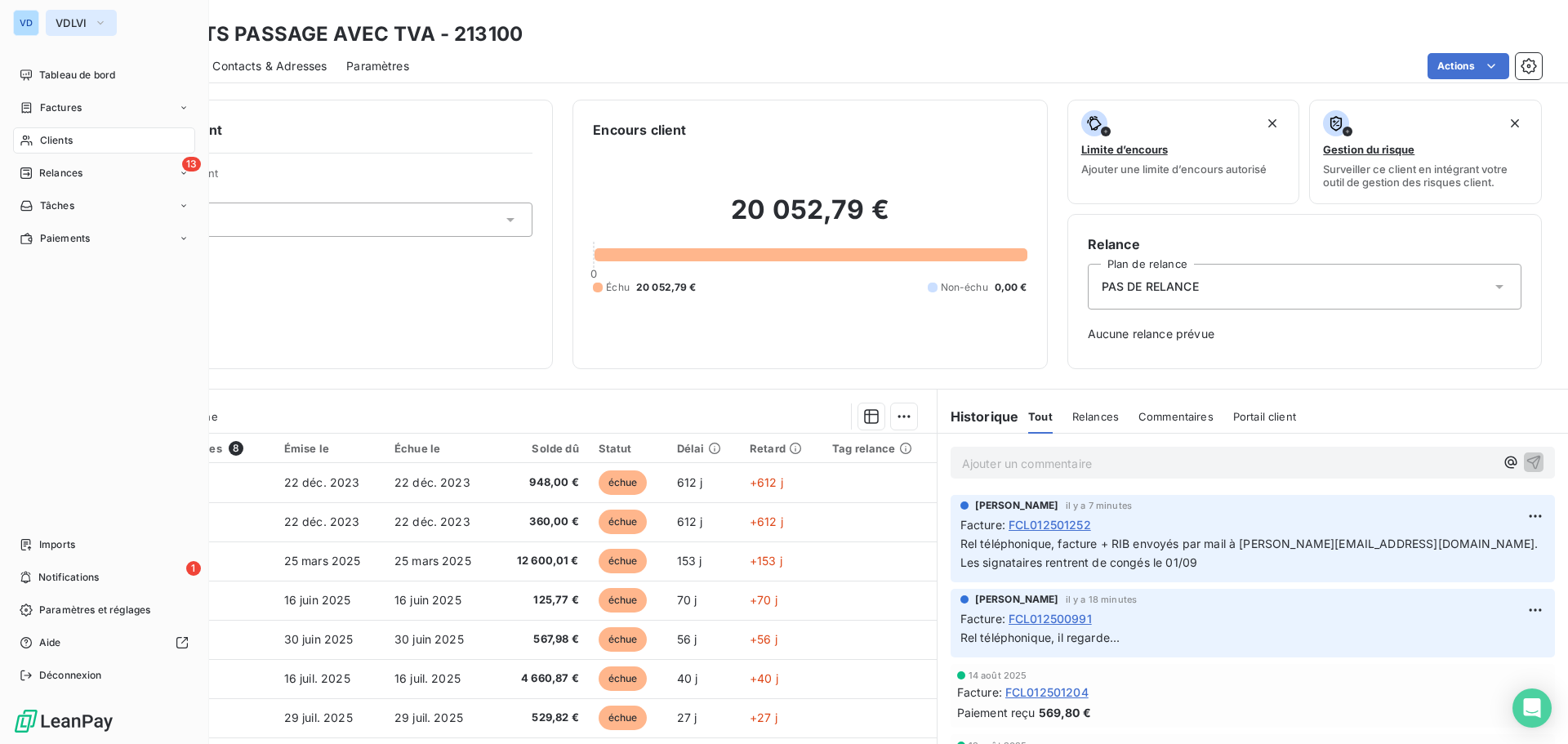
click at [79, 22] on span "VDLVI" at bounding box center [71, 23] width 32 height 13
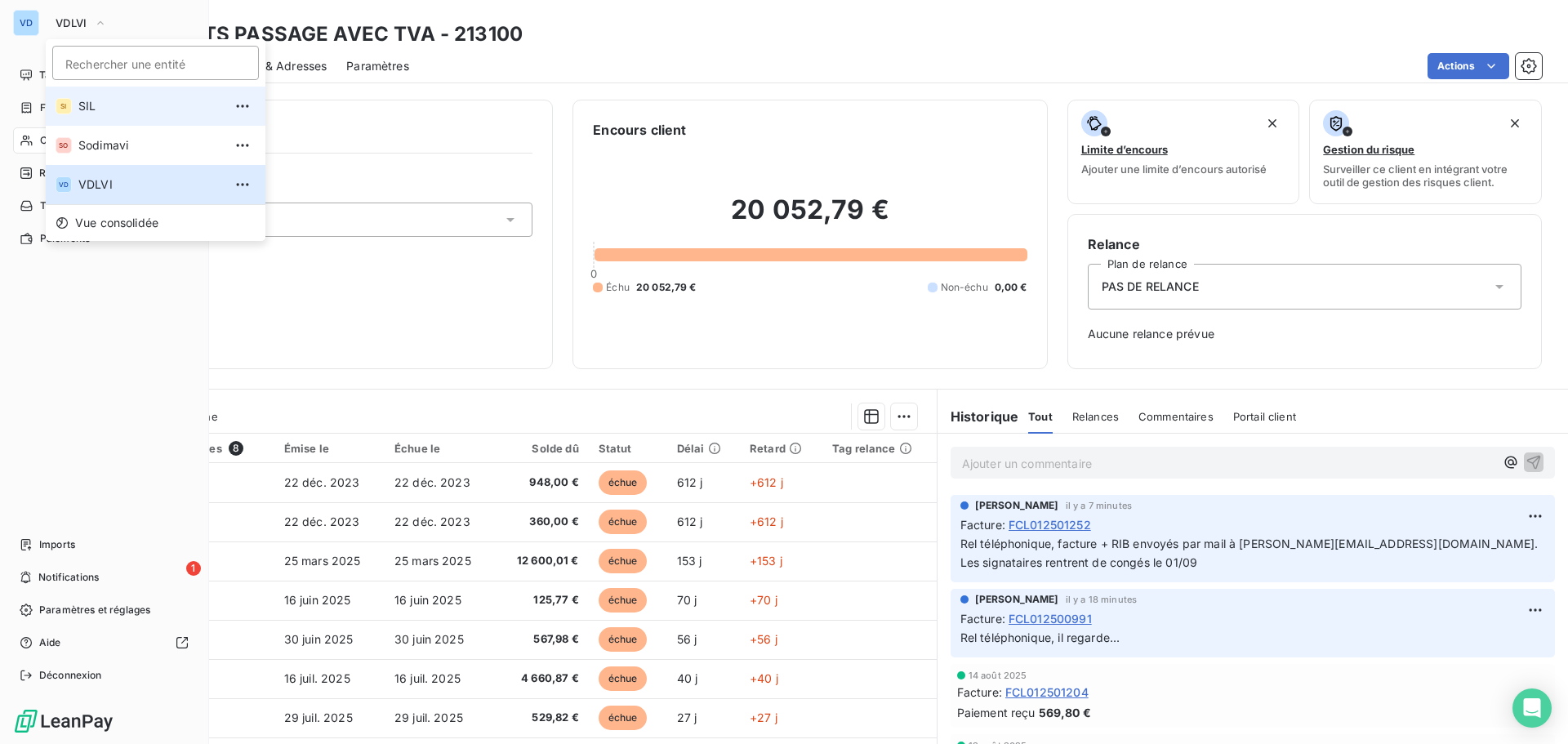
click at [94, 108] on span "SIL" at bounding box center [150, 106] width 145 height 16
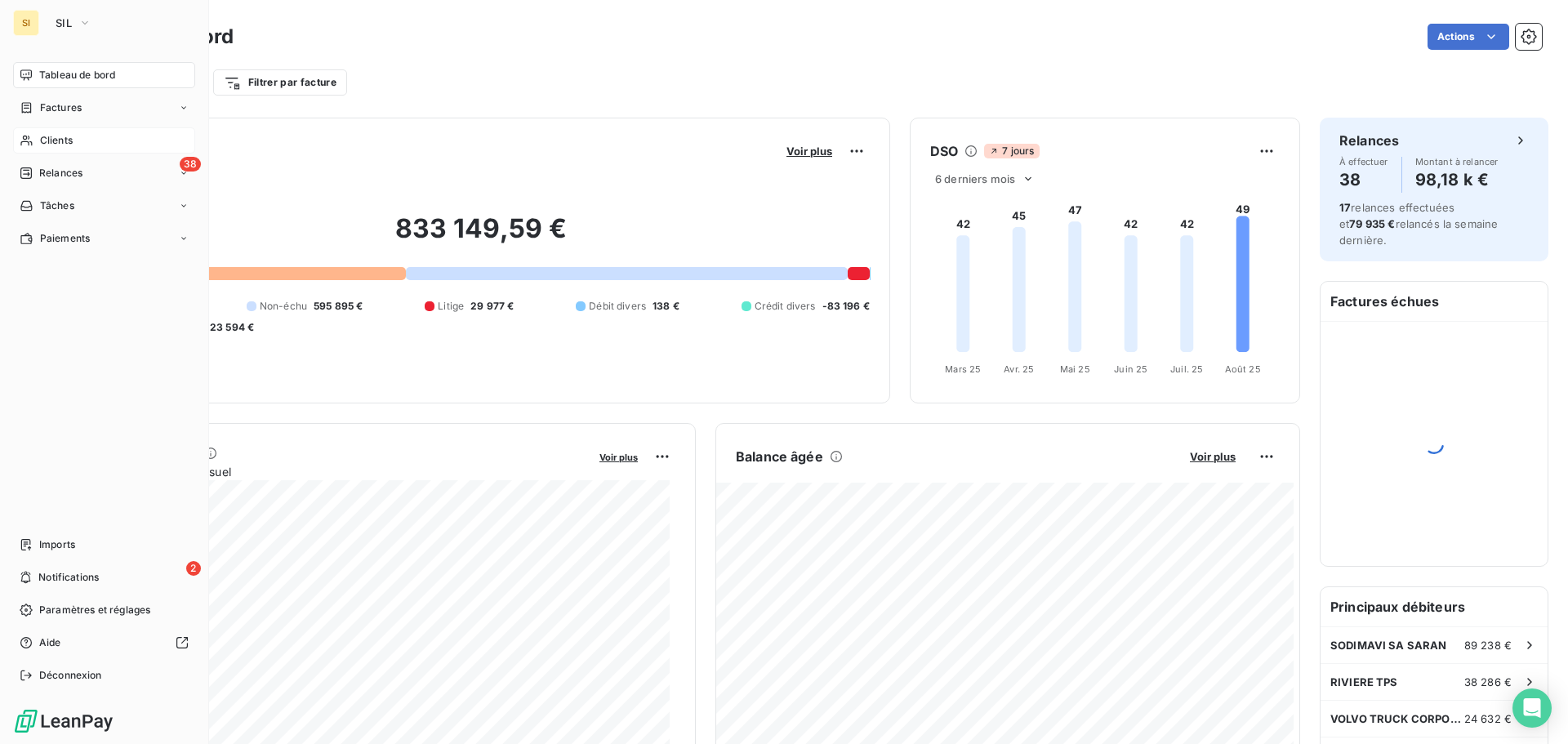
click at [49, 133] on span "Clients" at bounding box center [56, 140] width 33 height 15
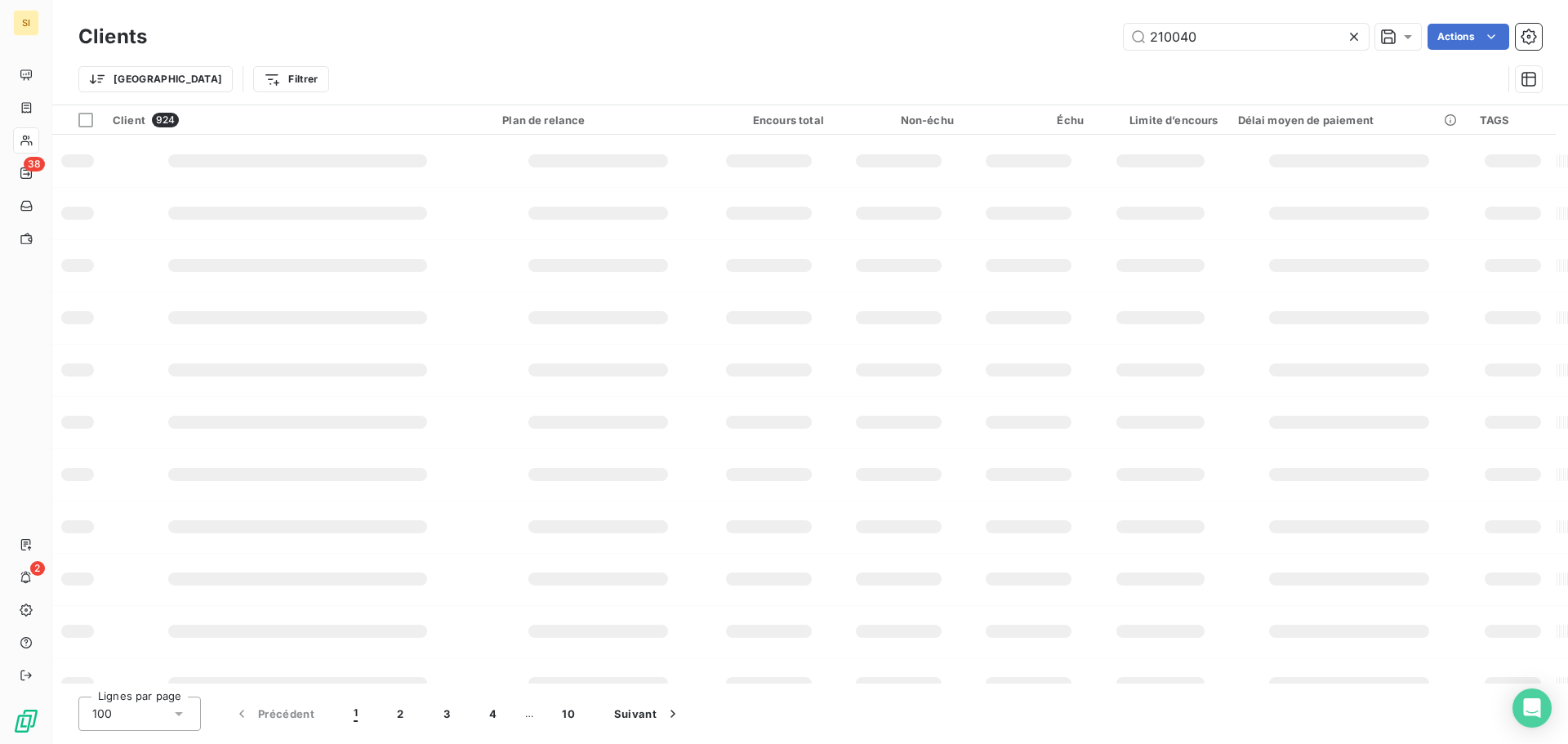
type input "210040"
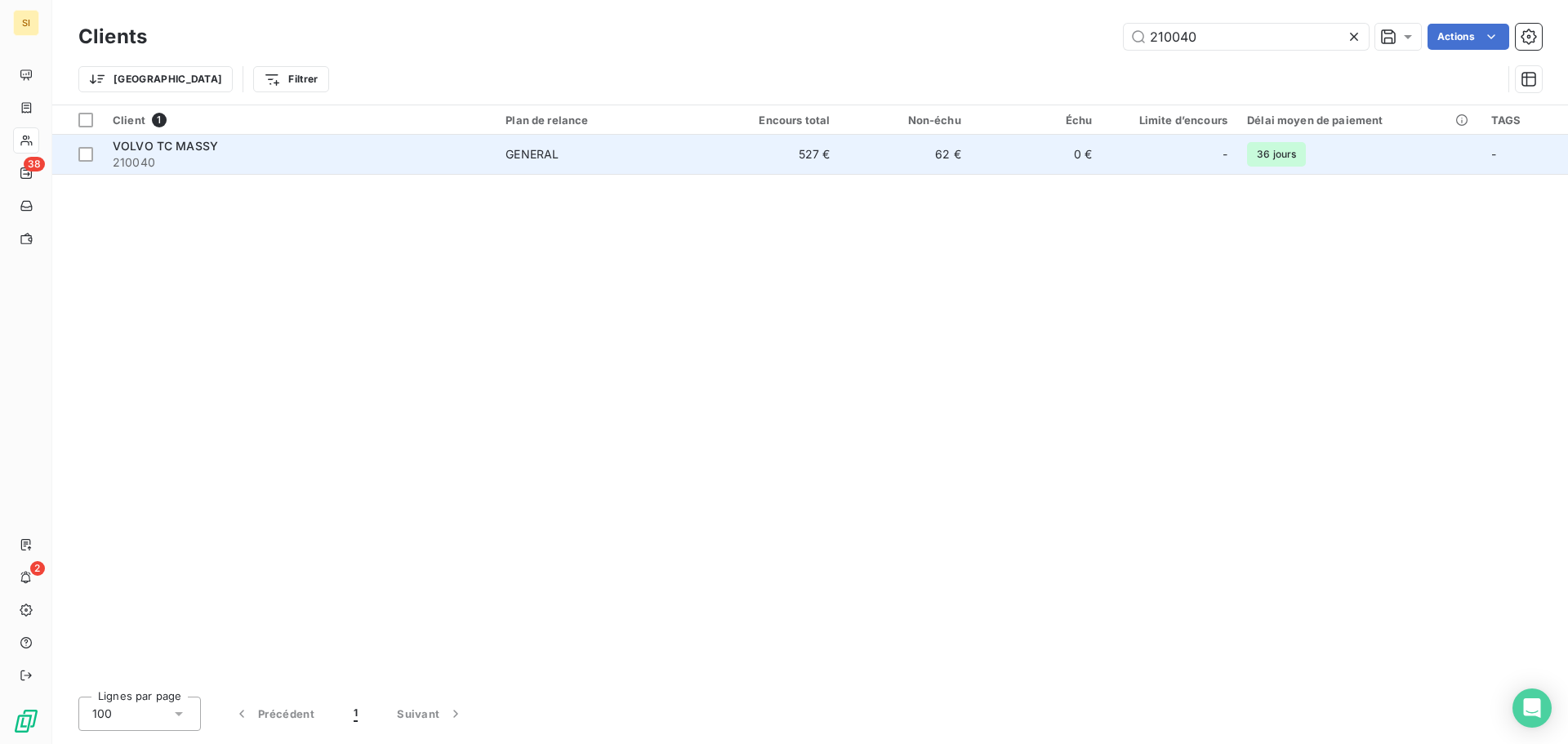
click at [202, 152] on span "VOLVO TC MASSY" at bounding box center [165, 146] width 105 height 14
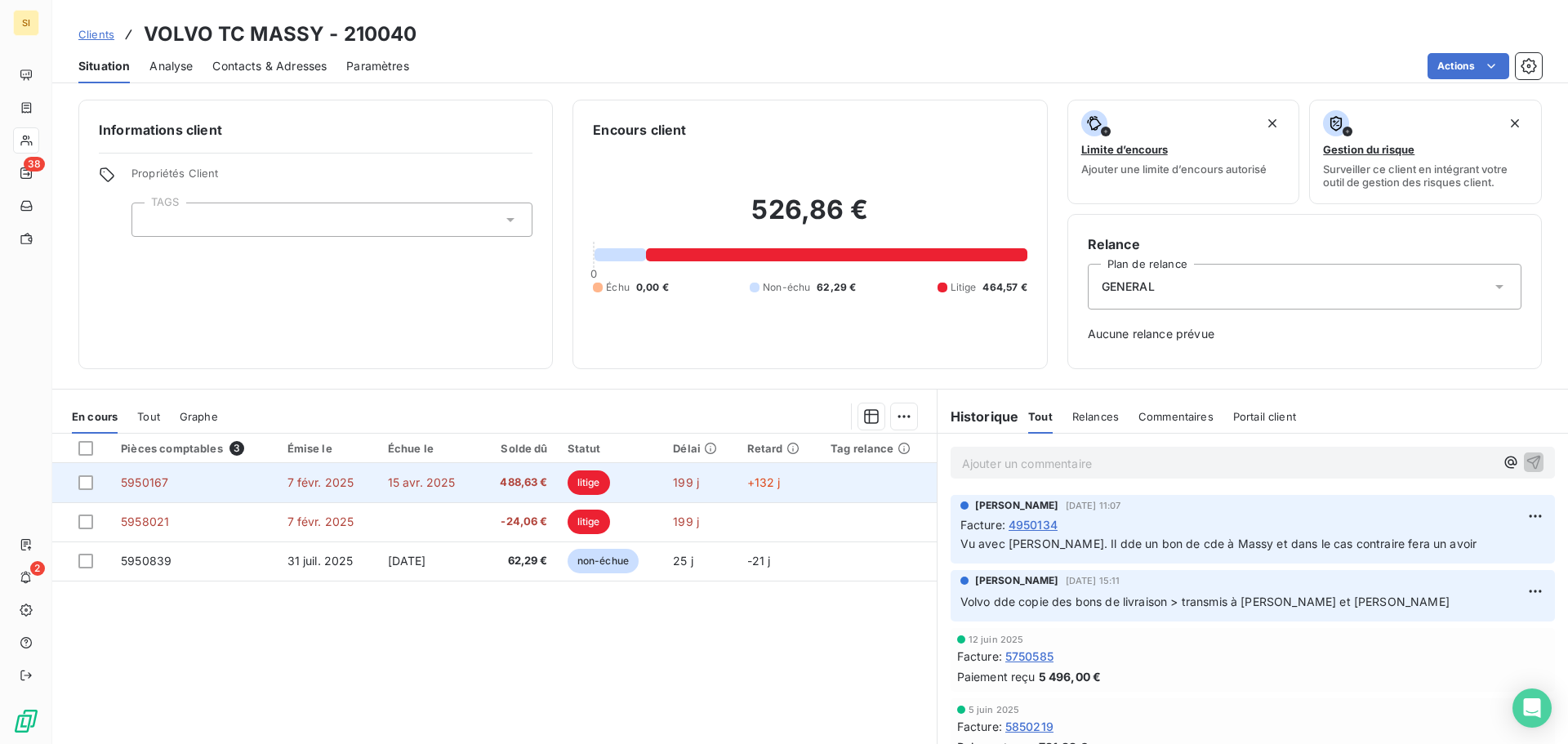
click at [512, 484] on span "488,63 €" at bounding box center [519, 482] width 59 height 16
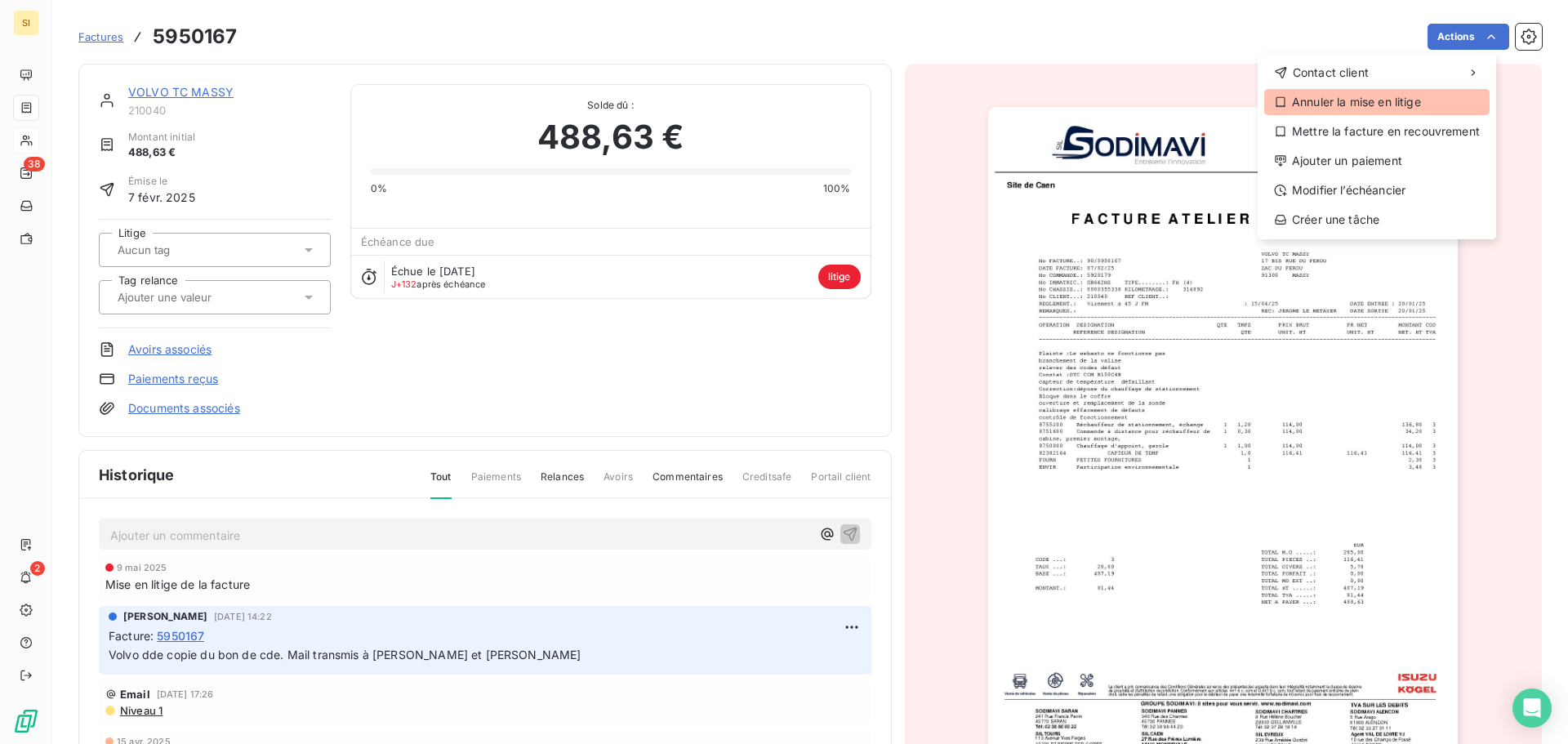
click at [1373, 106] on div "Annuler la mise en litige" at bounding box center [1376, 102] width 225 height 26
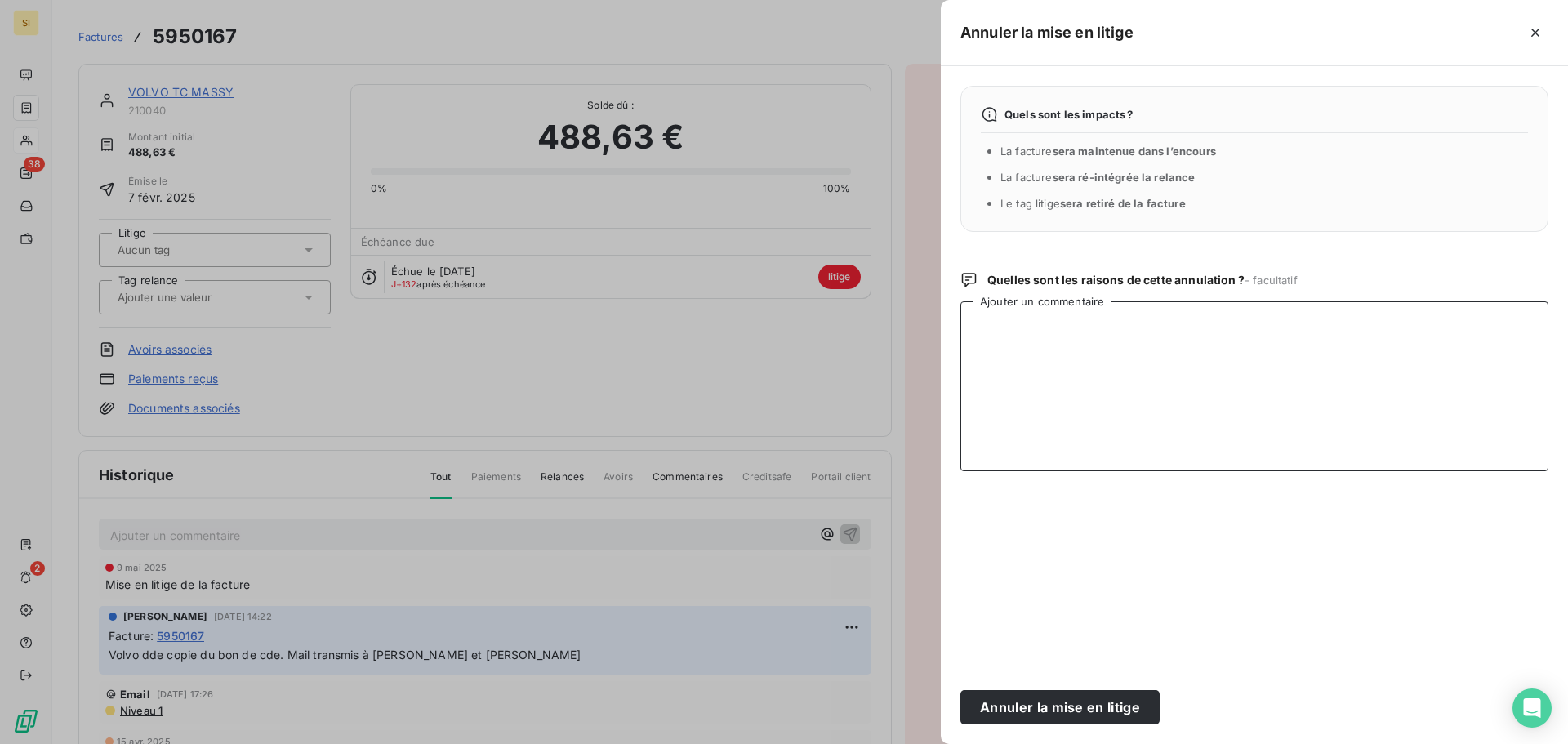
click at [996, 338] on textarea "Ajouter un commentaire" at bounding box center [1254, 386] width 588 height 170
type textarea "bon de cde envoyé à Volvo"
drag, startPoint x: 1053, startPoint y: 702, endPoint x: 930, endPoint y: 672, distance: 126.6
click at [1053, 699] on button "Annuler la mise en litige" at bounding box center [1060, 708] width 199 height 35
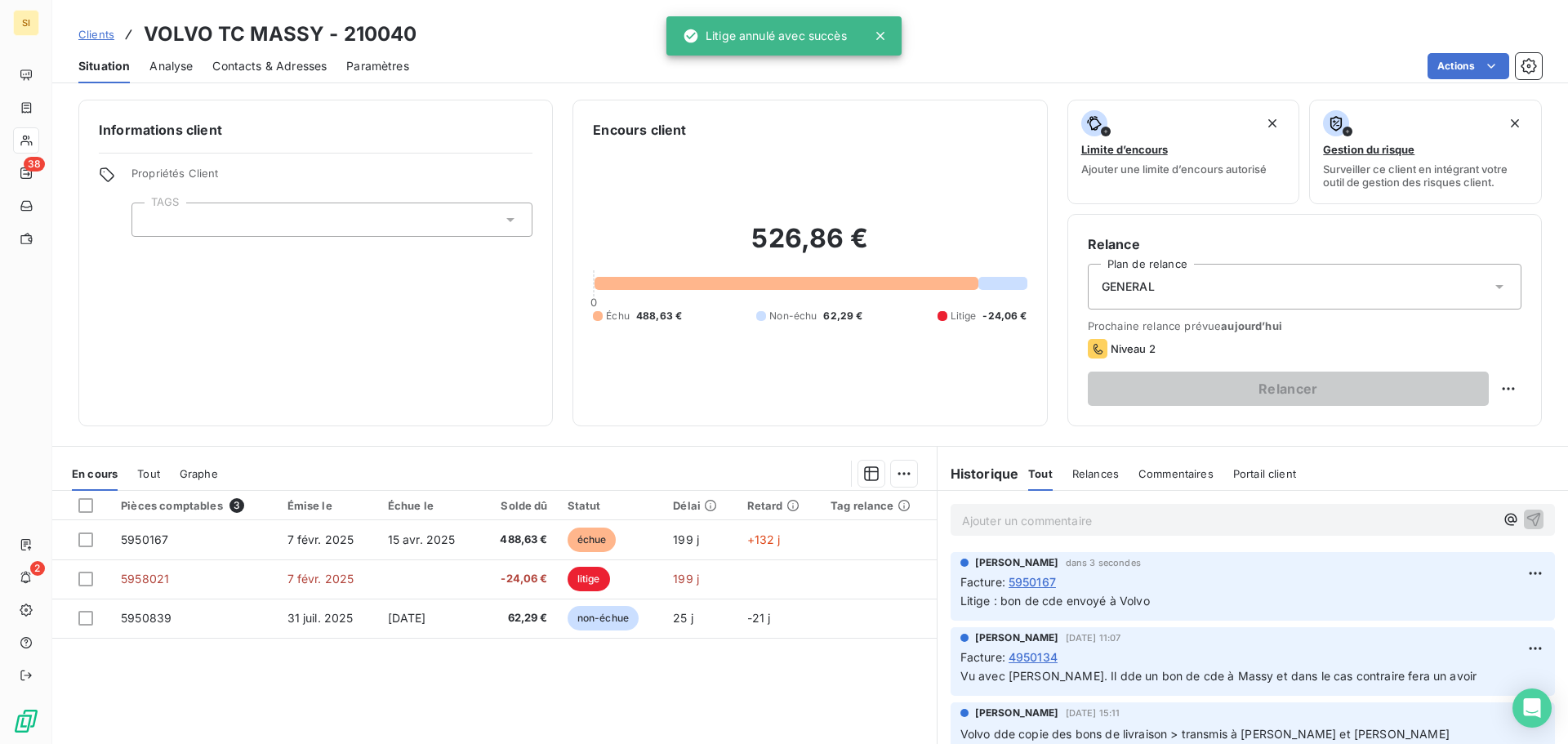
click at [495, 519] on div at bounding box center [519, 519] width 78 height 1
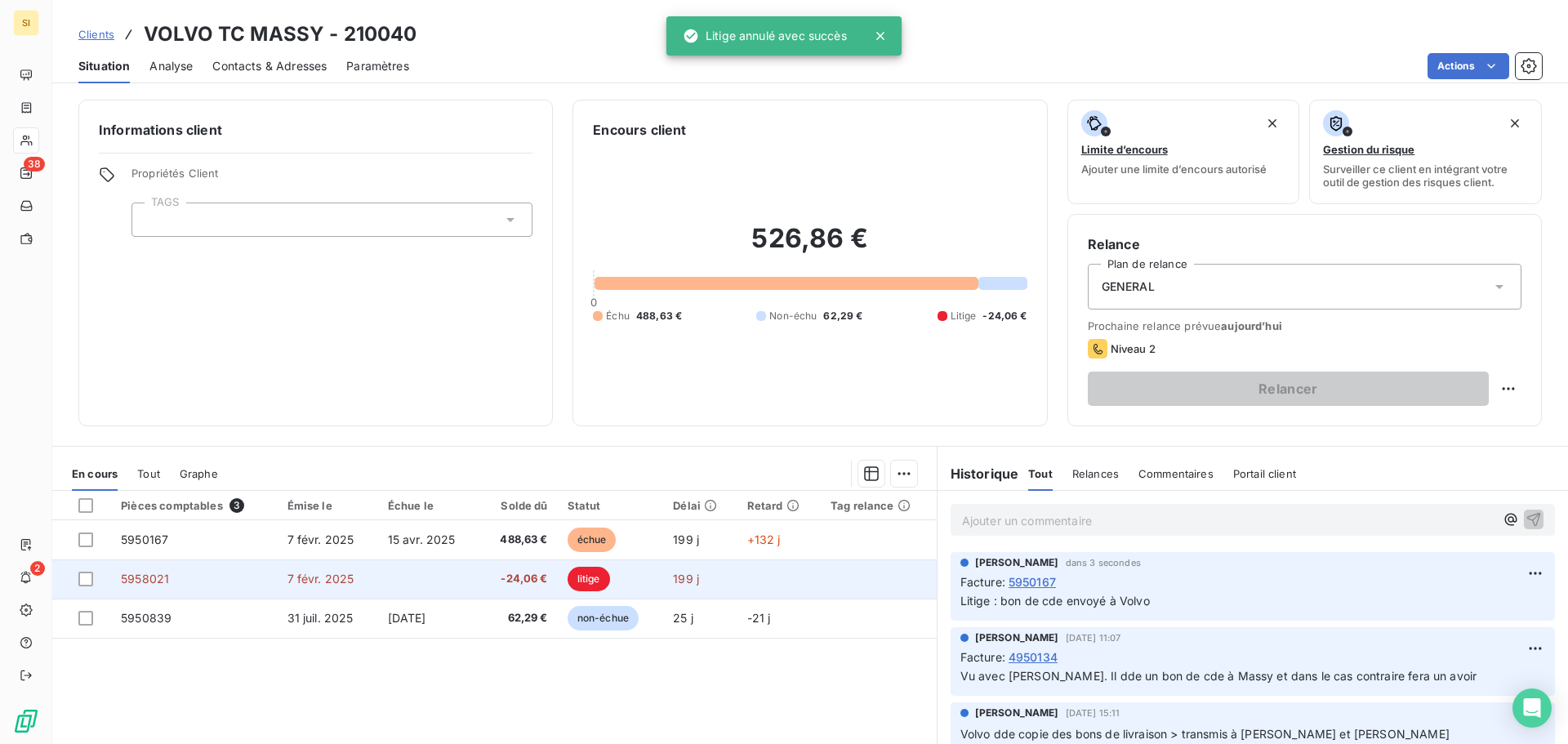
click at [490, 576] on span "-24,06 €" at bounding box center [519, 578] width 59 height 16
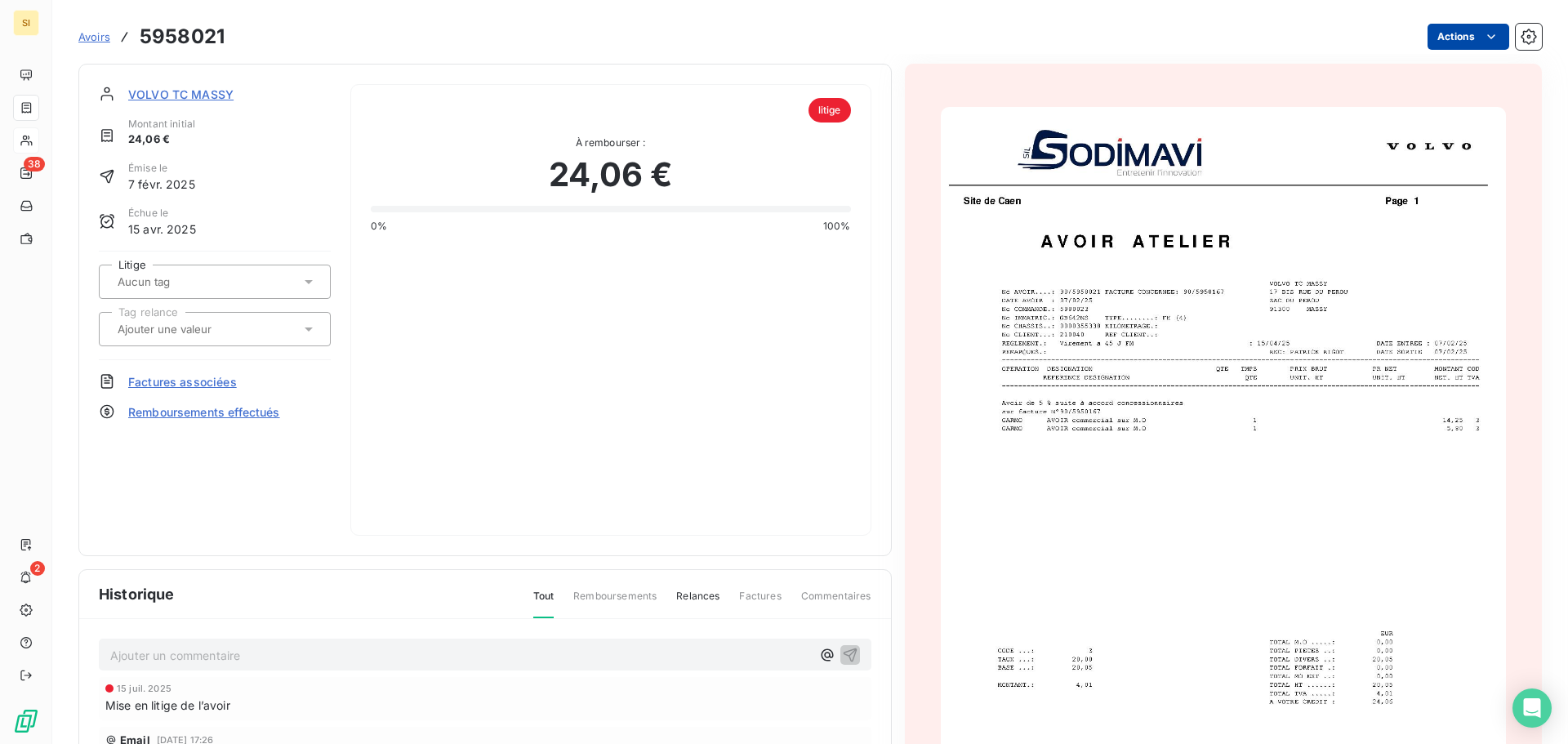
click at [1487, 35] on html "SI 38 2 Avoirs 5958021 Actions VOLVO TC MASSY Montant initial 24,06 € Émise le …" at bounding box center [784, 372] width 1568 height 744
click at [1398, 74] on div "Annuler la mise en litige" at bounding box center [1404, 73] width 167 height 26
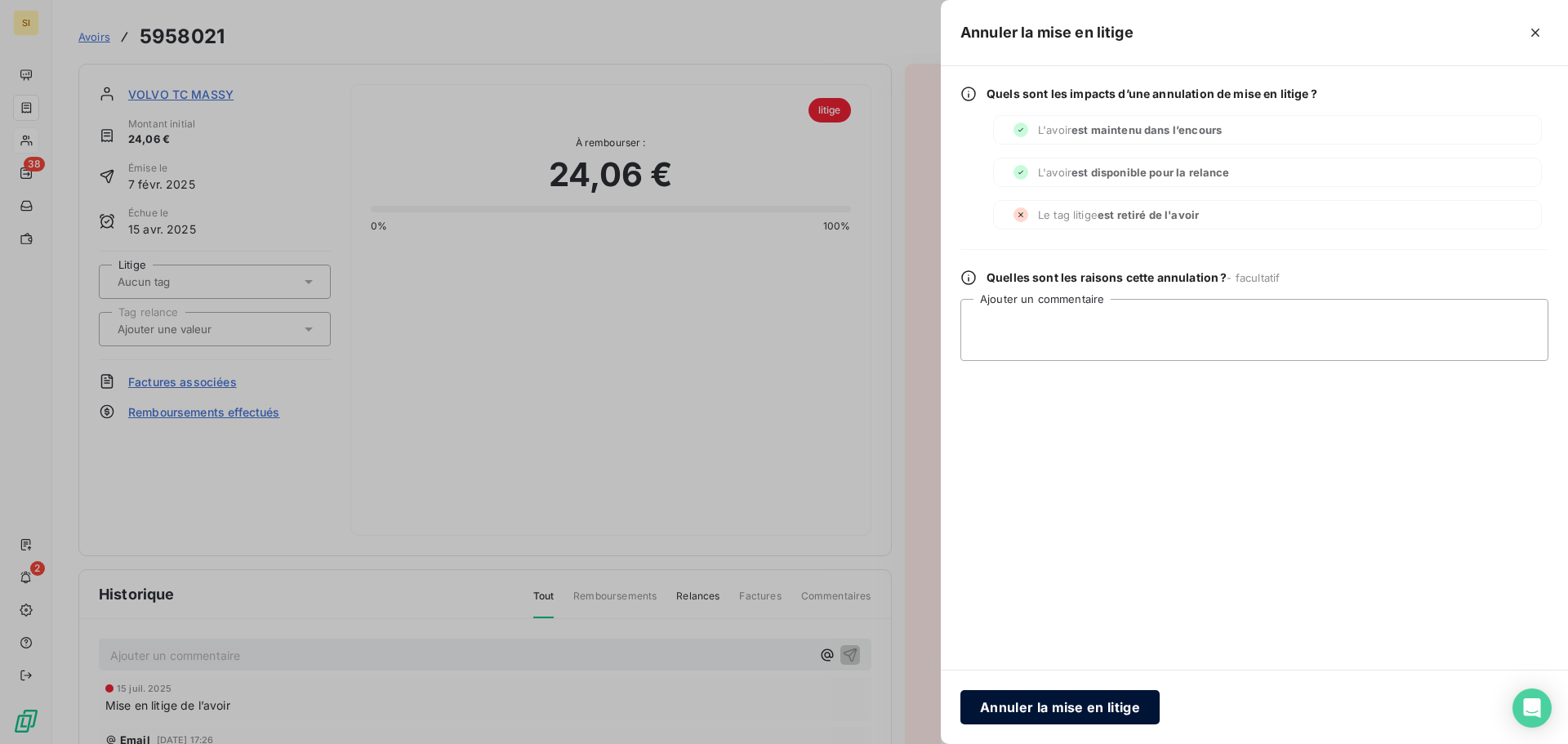
click at [1084, 703] on button "Annuler la mise en litige" at bounding box center [1060, 708] width 199 height 35
